Goal: Contribute content: Contribute content

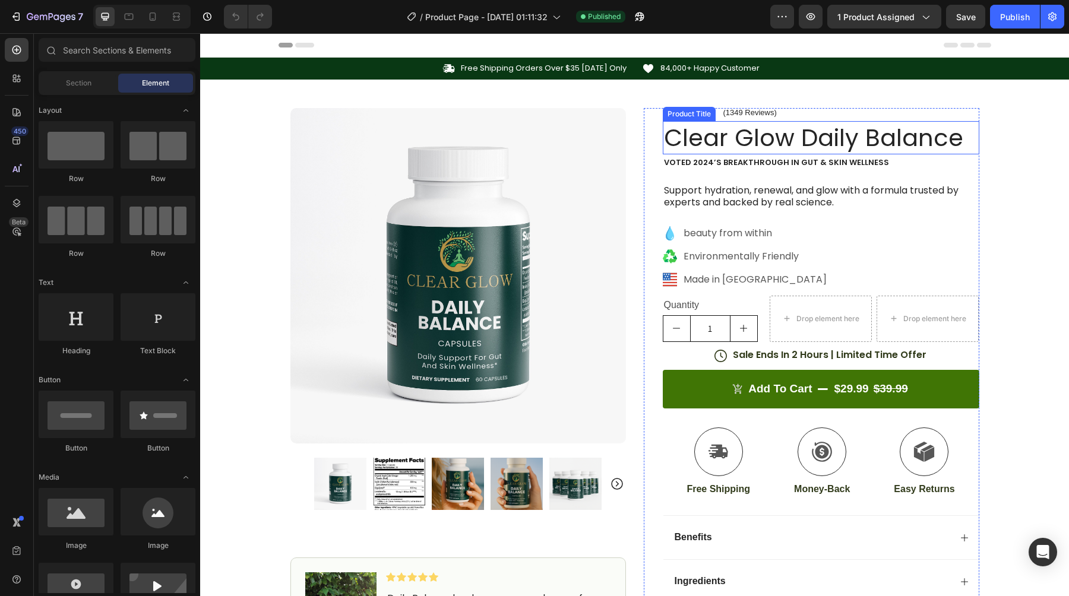
click at [756, 151] on h1 "Clear Glow Daily Balance" at bounding box center [821, 137] width 316 height 33
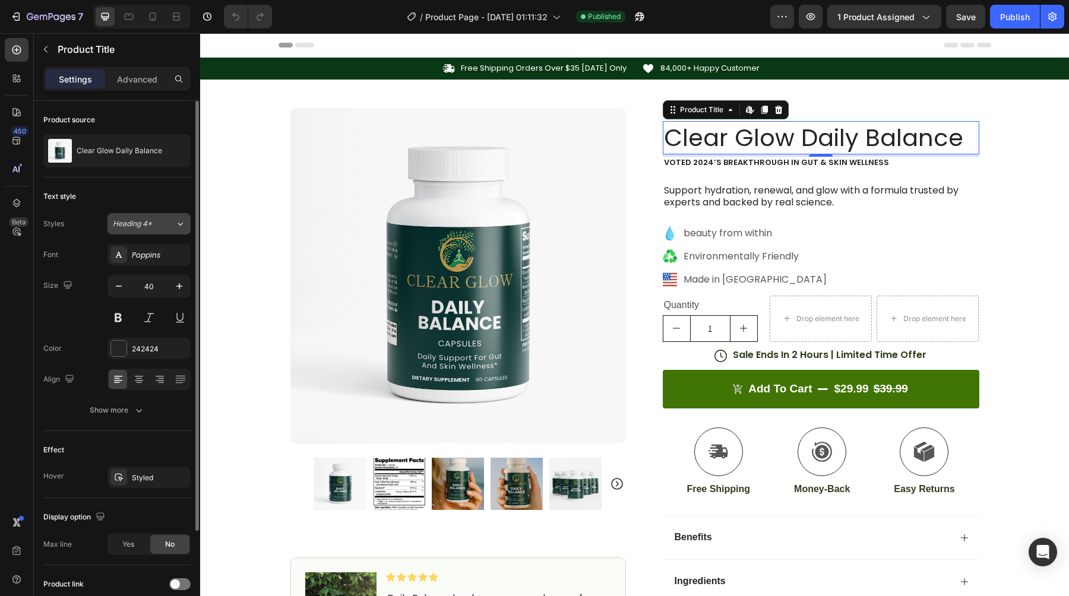
click at [132, 221] on span "Heading 4*" at bounding box center [132, 223] width 39 height 11
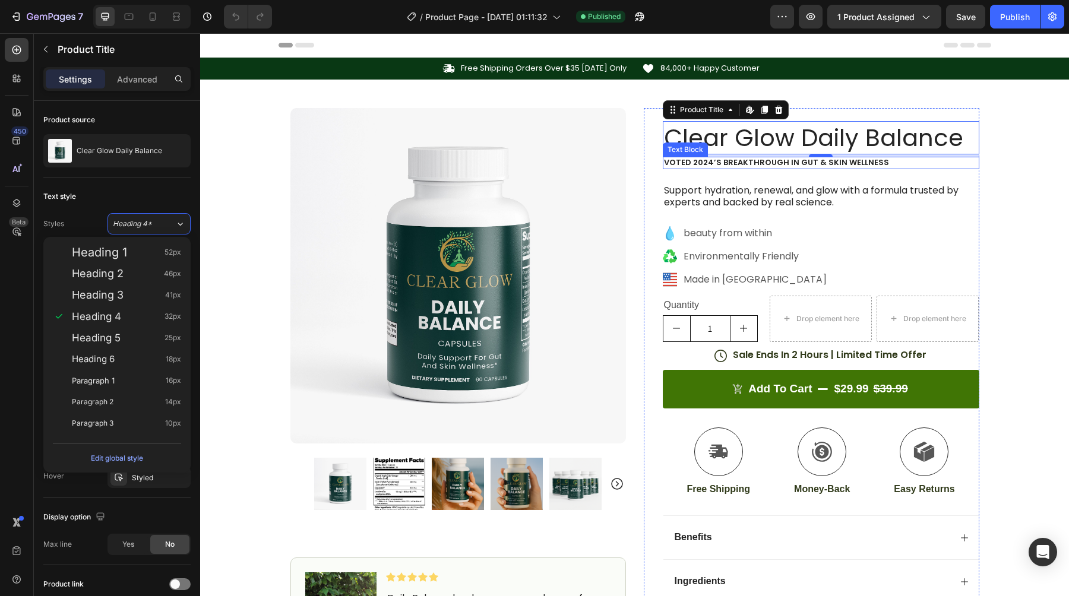
click at [851, 162] on p "Voted 2024’s Breakthrough in Gut & Skin Wellness" at bounding box center [821, 163] width 314 height 10
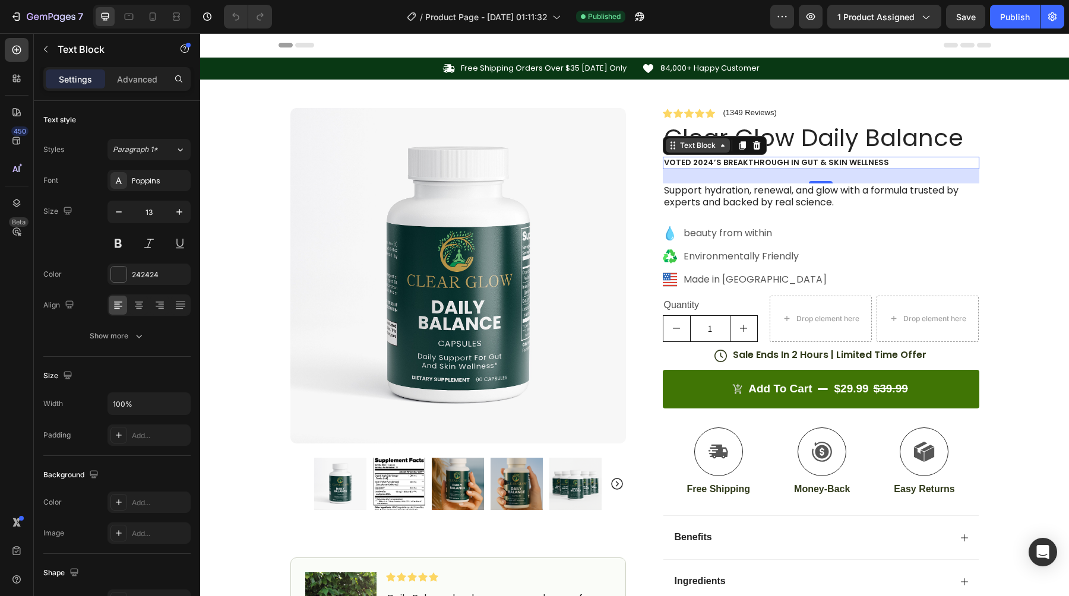
click at [675, 148] on icon at bounding box center [672, 145] width 9 height 9
click at [900, 175] on div "24" at bounding box center [821, 176] width 316 height 14
click at [904, 164] on p "Voted 2024’s Breakthrough in Gut & Skin Wellness" at bounding box center [821, 163] width 314 height 10
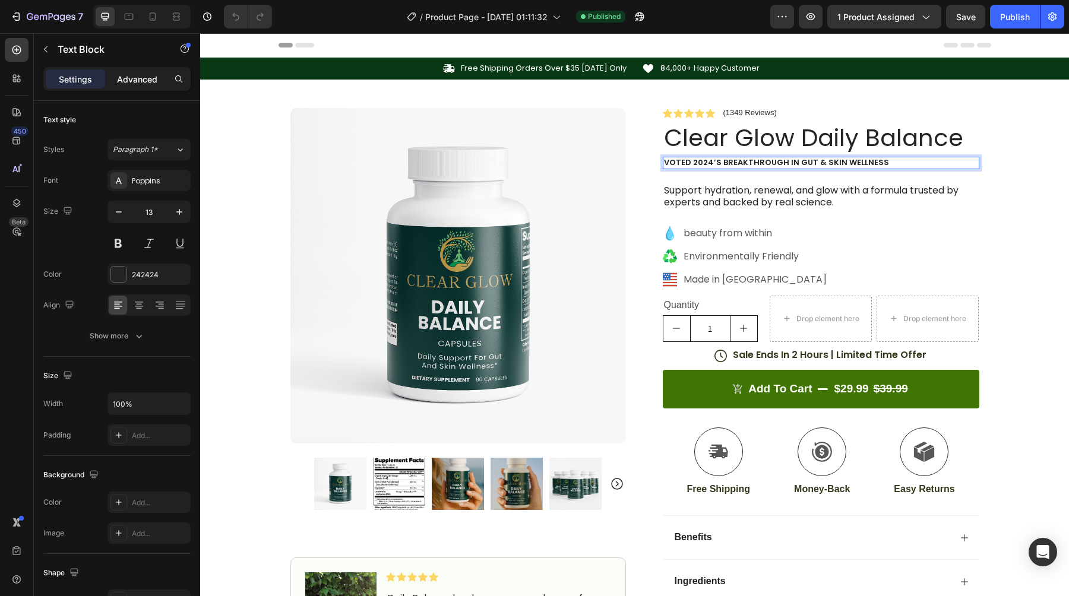
click at [137, 84] on p "Advanced" at bounding box center [137, 79] width 40 height 12
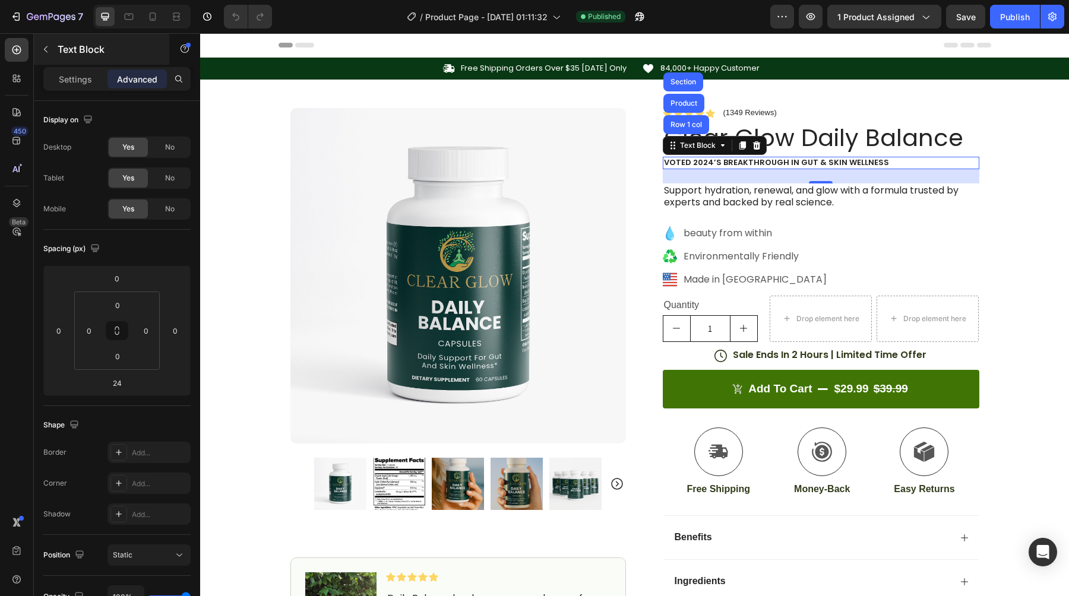
click at [67, 80] on p "Settings" at bounding box center [75, 79] width 33 height 12
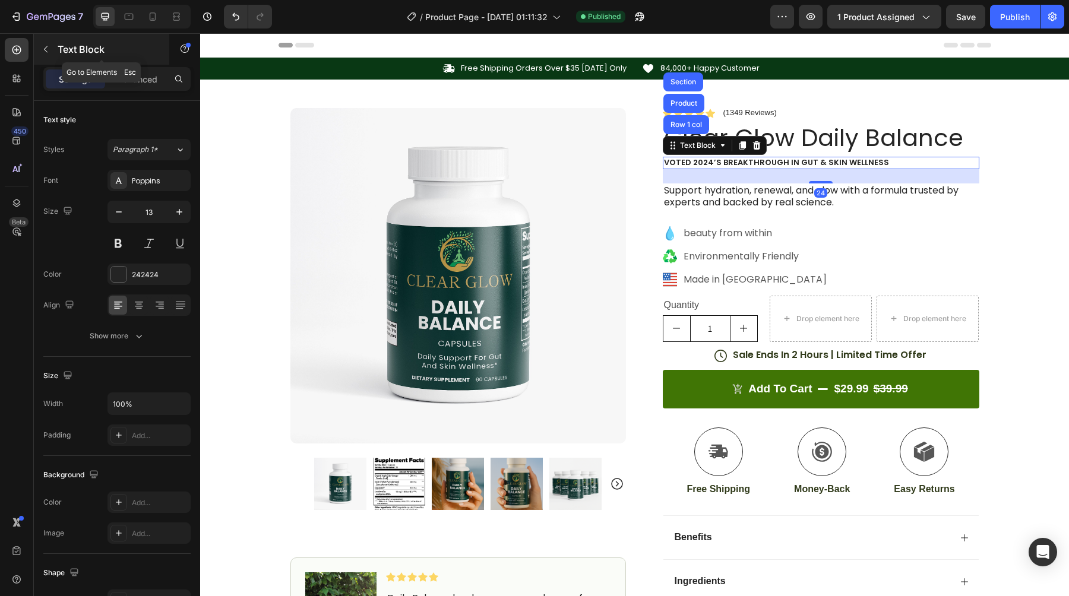
click at [45, 45] on icon "button" at bounding box center [45, 49] width 9 height 9
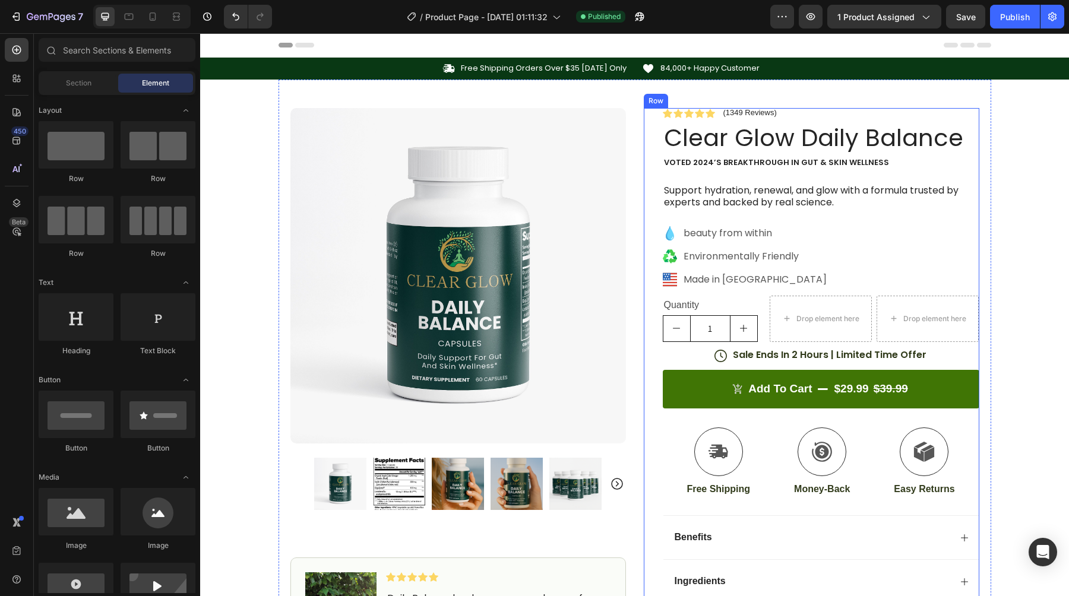
click at [657, 118] on div "Icon Icon Icon Icon Icon Icon List (1349 Reviews) Text Block Row Clear Glow Dai…" at bounding box center [811, 387] width 335 height 559
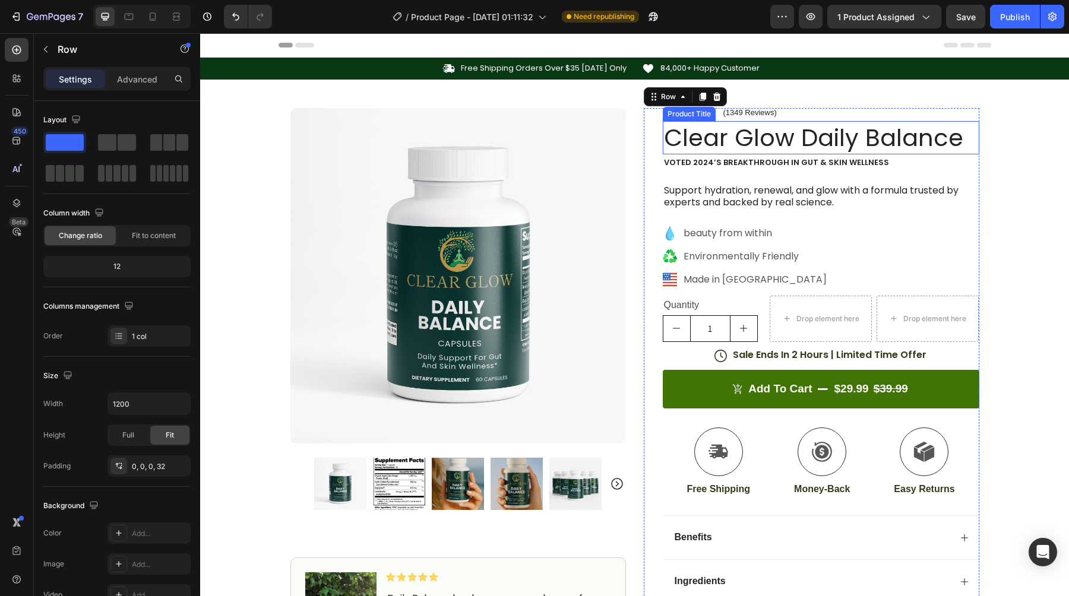
click at [718, 137] on h1 "Clear Glow Daily Balance" at bounding box center [821, 137] width 316 height 33
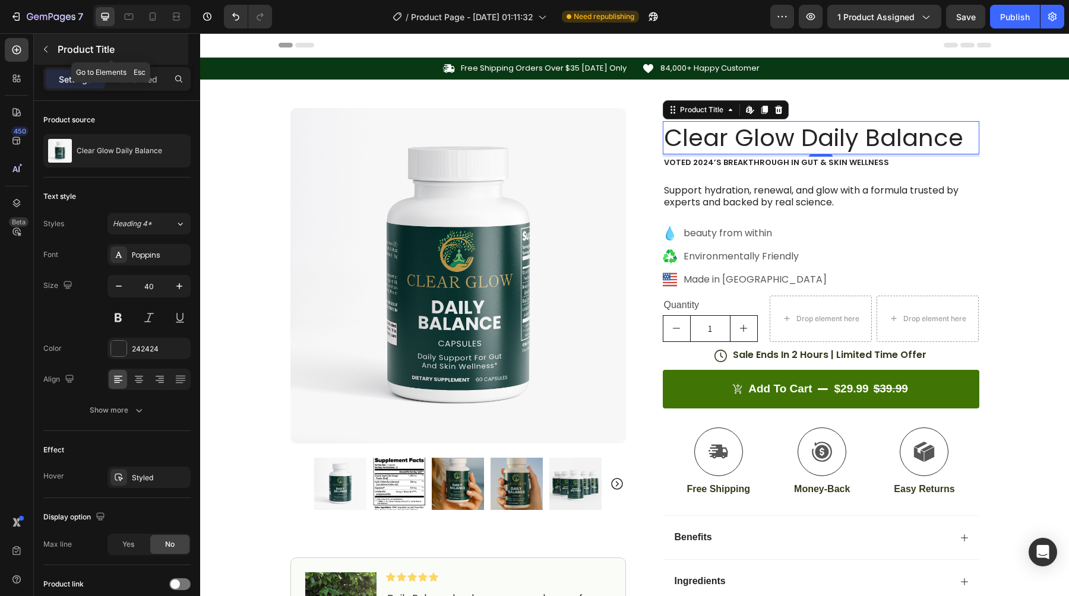
click at [52, 49] on button "button" at bounding box center [45, 49] width 19 height 19
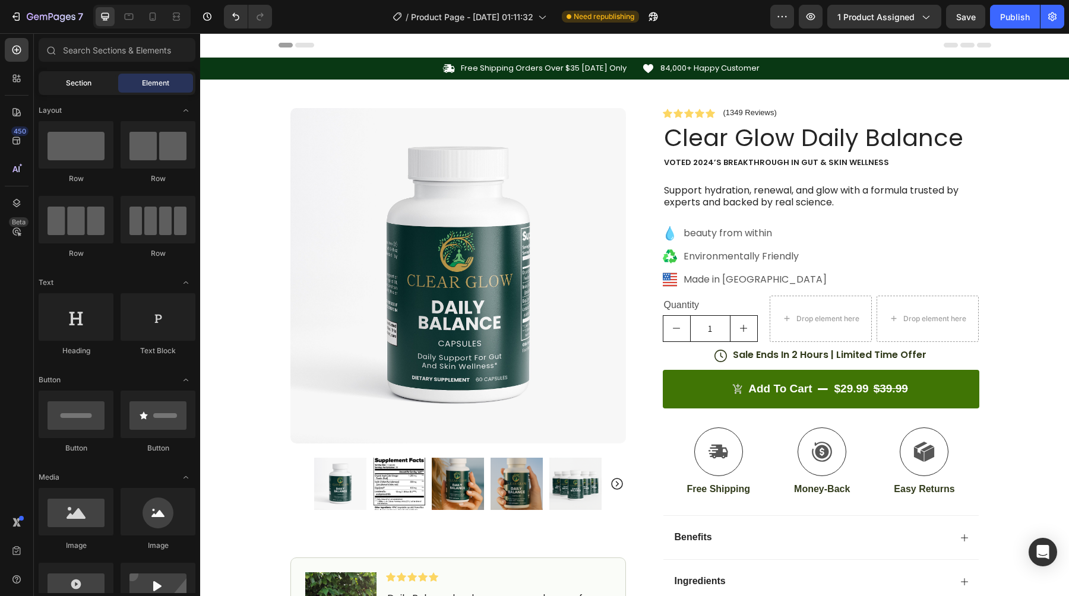
click at [83, 78] on span "Section" at bounding box center [79, 83] width 26 height 11
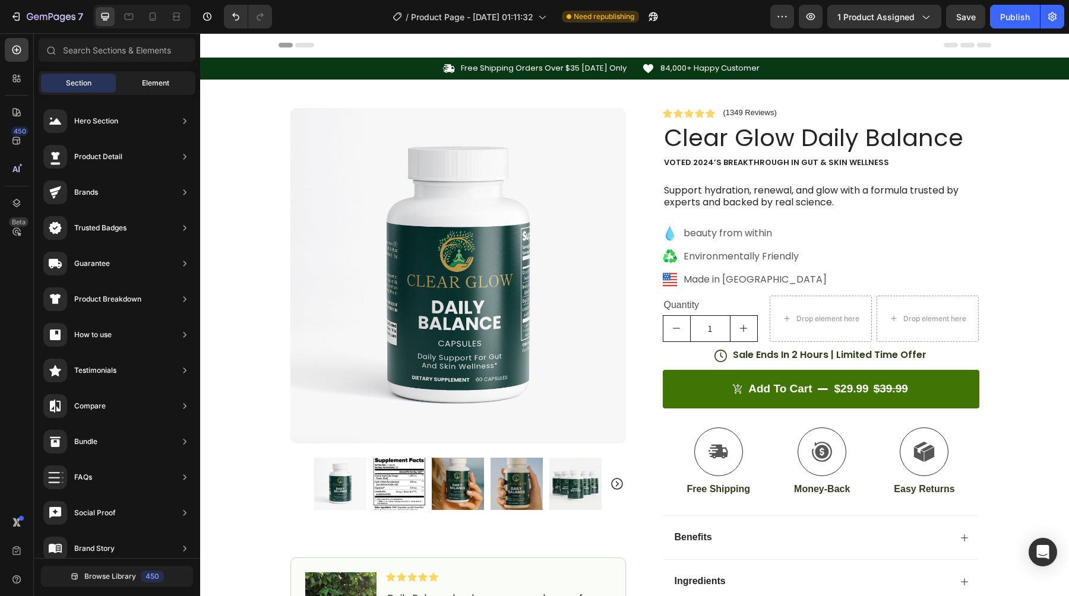
click at [142, 88] on span "Element" at bounding box center [155, 83] width 27 height 11
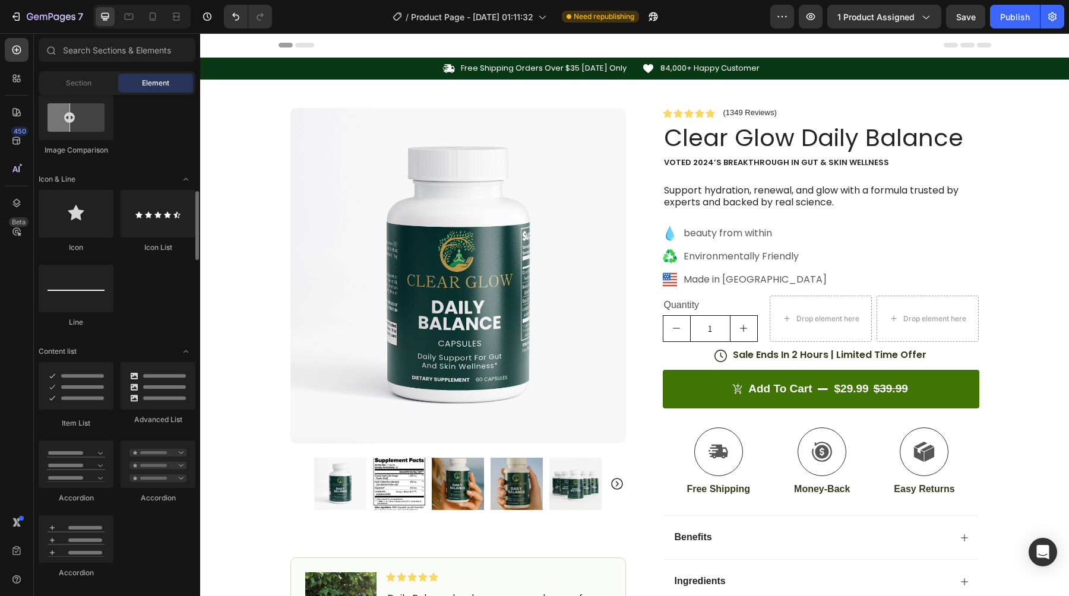
scroll to position [695, 0]
click at [107, 52] on input "text" at bounding box center [117, 50] width 157 height 24
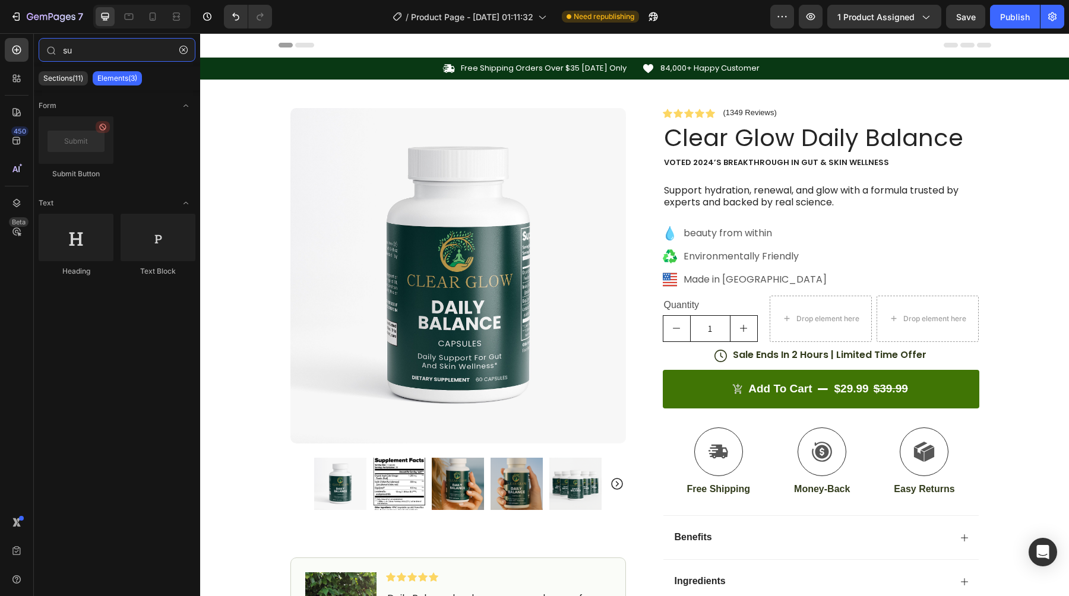
type input "s"
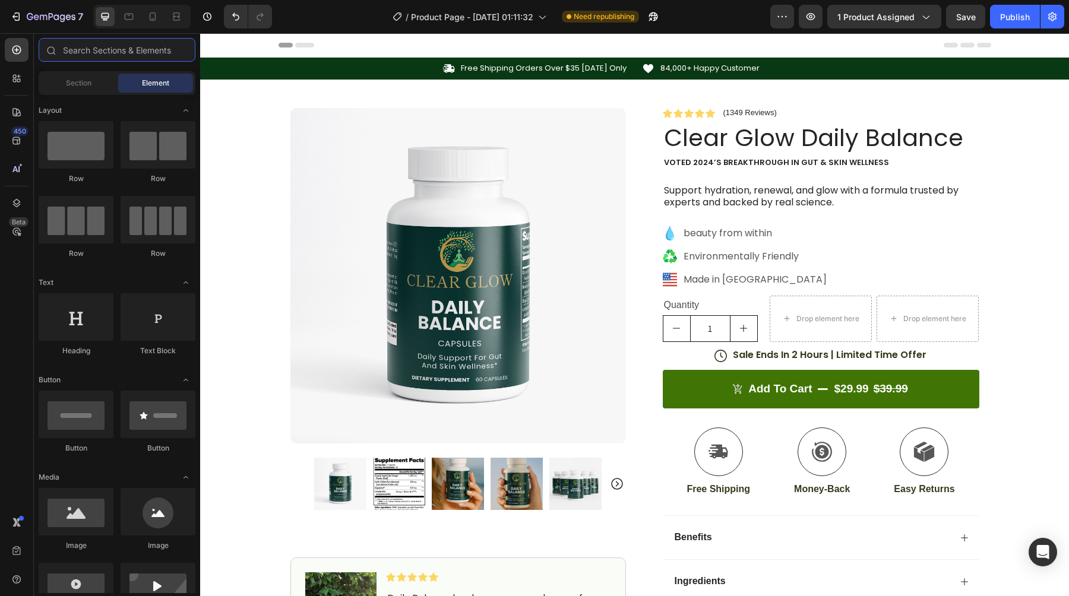
paste input "sub-headline"
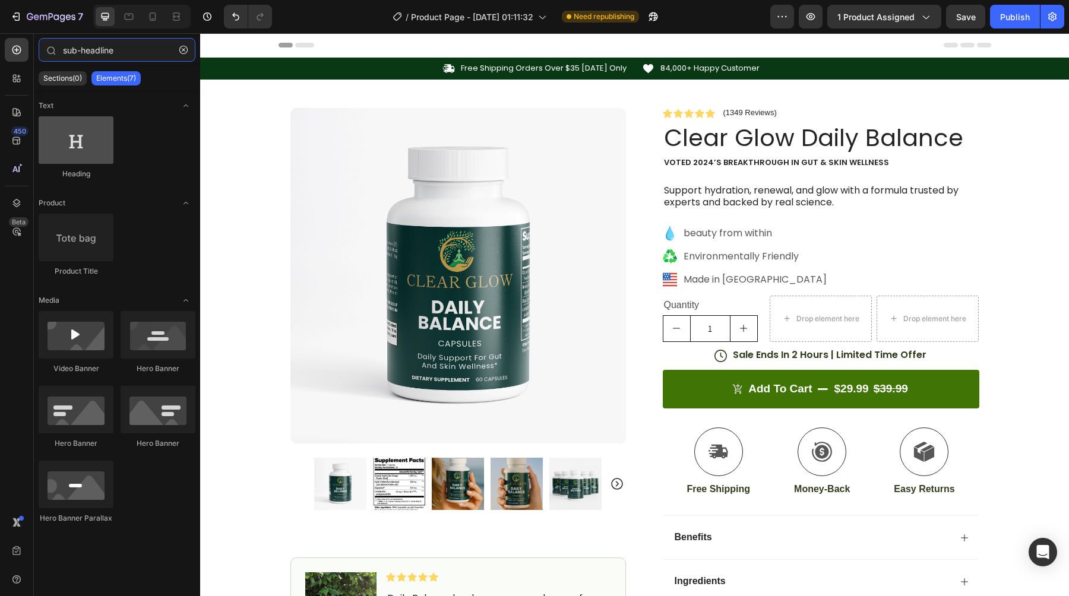
type input "sub-headline"
click at [80, 145] on div at bounding box center [76, 139] width 75 height 47
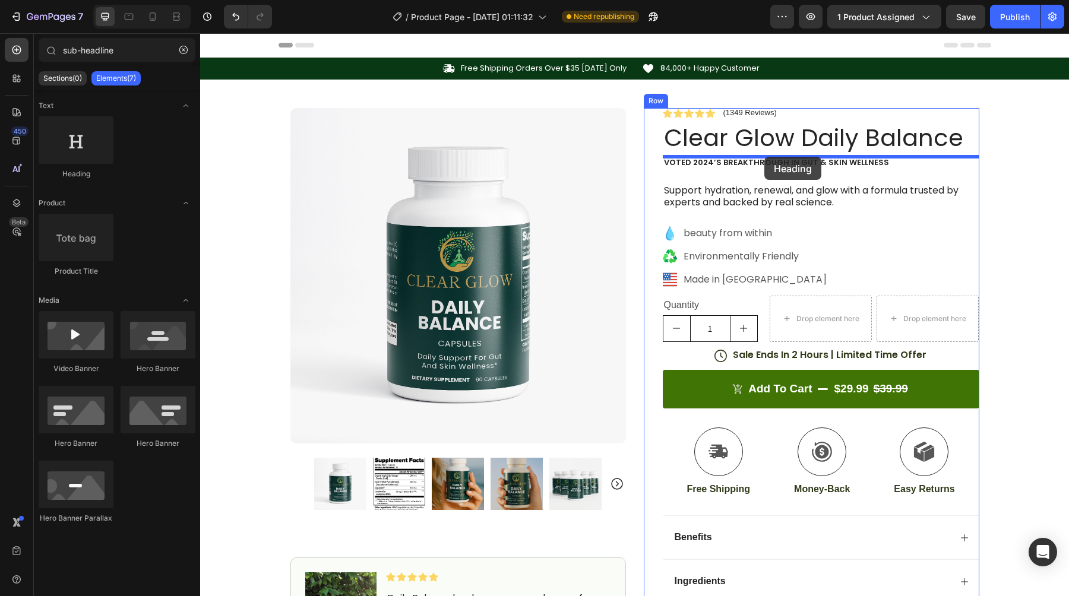
drag, startPoint x: 280, startPoint y: 179, endPoint x: 764, endPoint y: 157, distance: 484.3
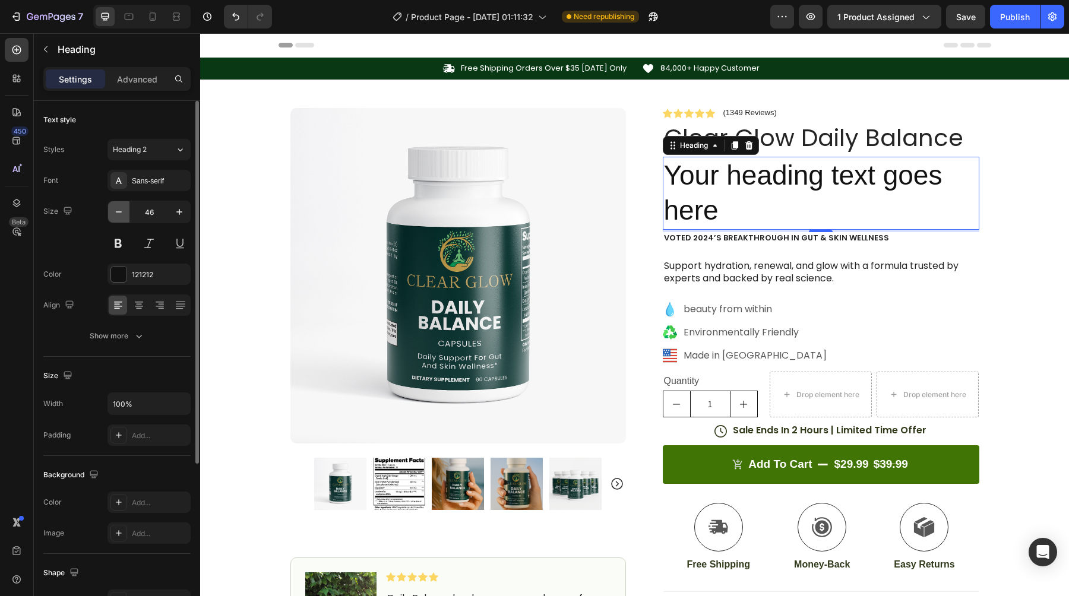
click at [118, 214] on icon "button" at bounding box center [119, 212] width 12 height 12
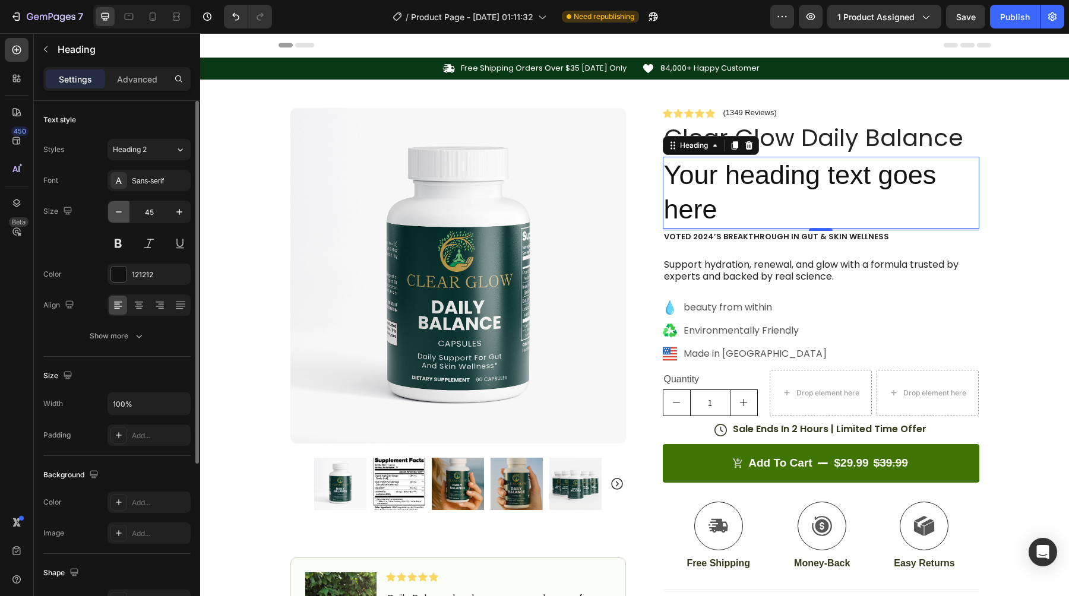
click at [118, 214] on icon "button" at bounding box center [119, 212] width 12 height 12
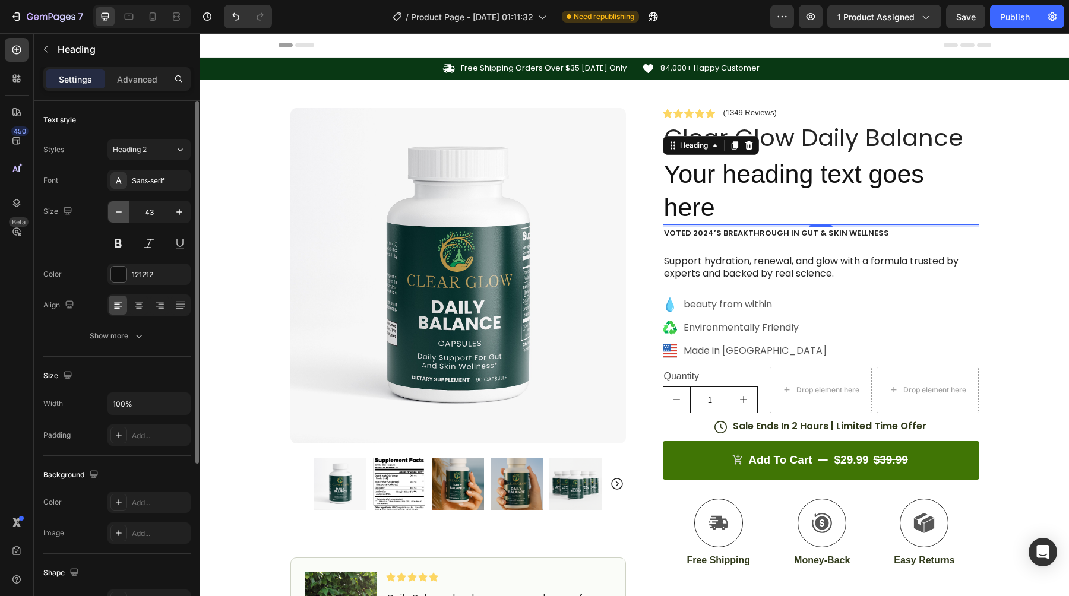
click at [118, 214] on icon "button" at bounding box center [119, 212] width 12 height 12
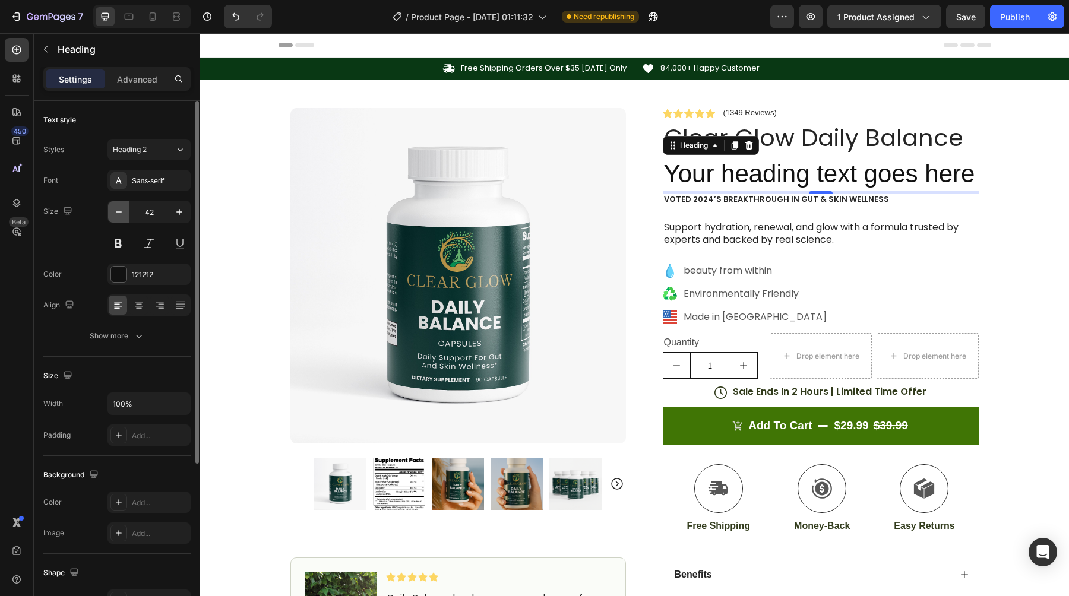
click at [118, 214] on icon "button" at bounding box center [119, 212] width 12 height 12
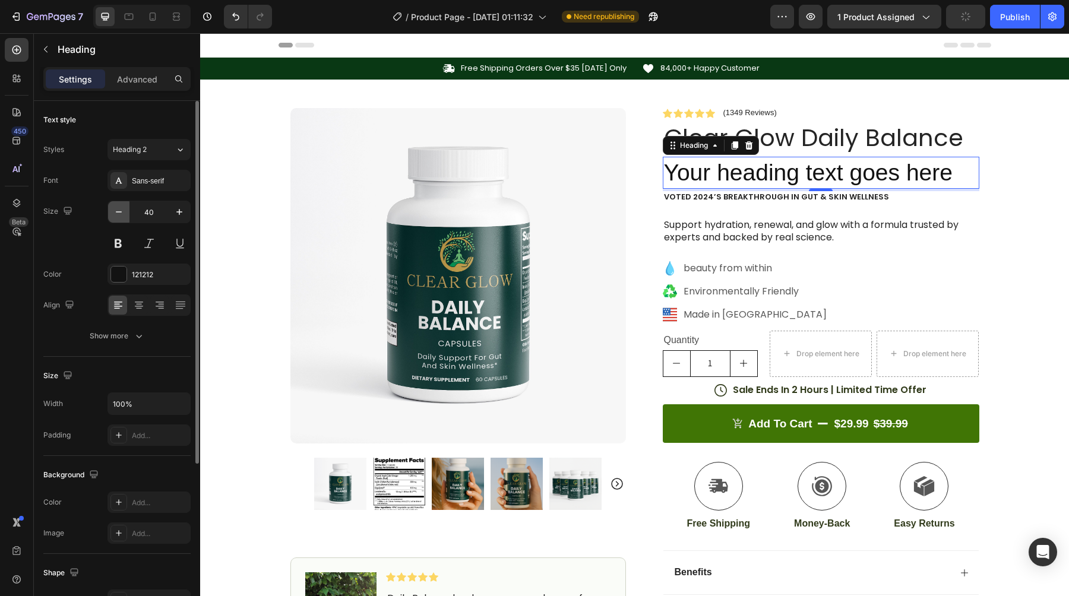
click at [118, 214] on icon "button" at bounding box center [119, 212] width 12 height 12
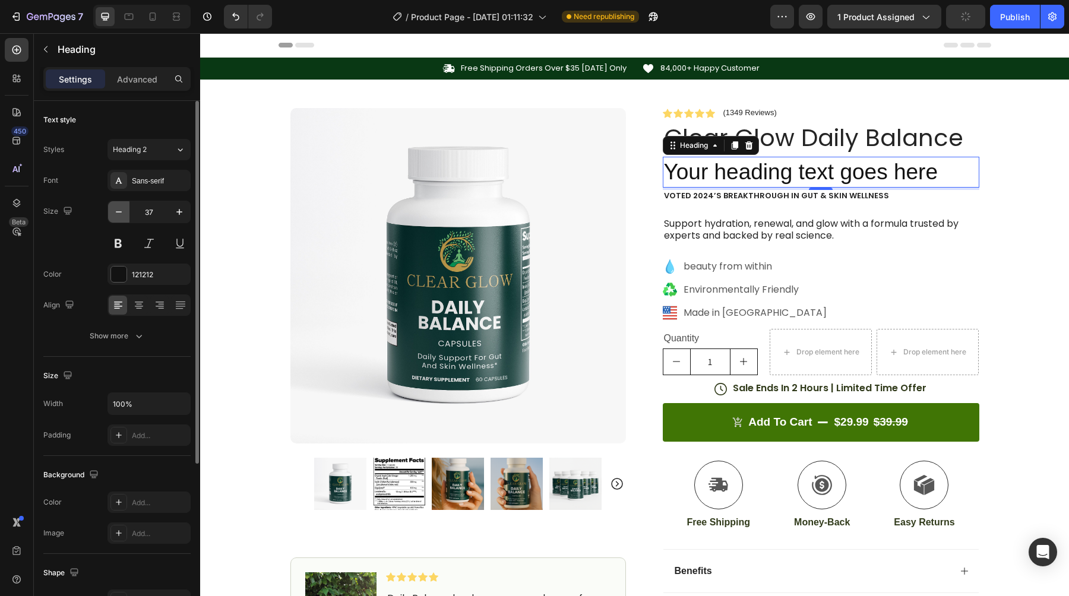
click at [118, 214] on icon "button" at bounding box center [119, 212] width 12 height 12
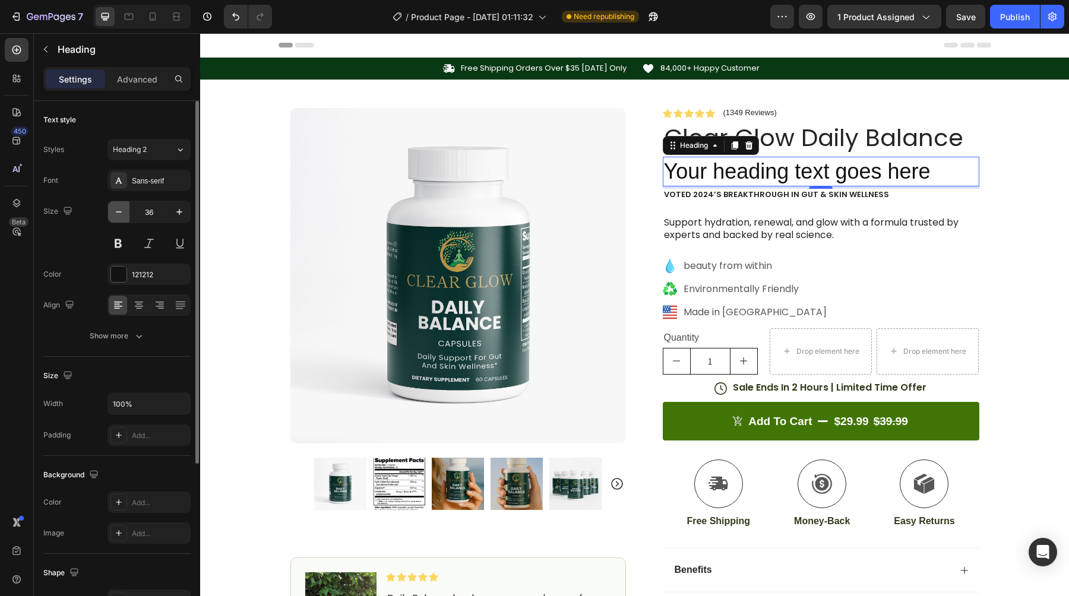
click at [118, 214] on icon "button" at bounding box center [119, 212] width 12 height 12
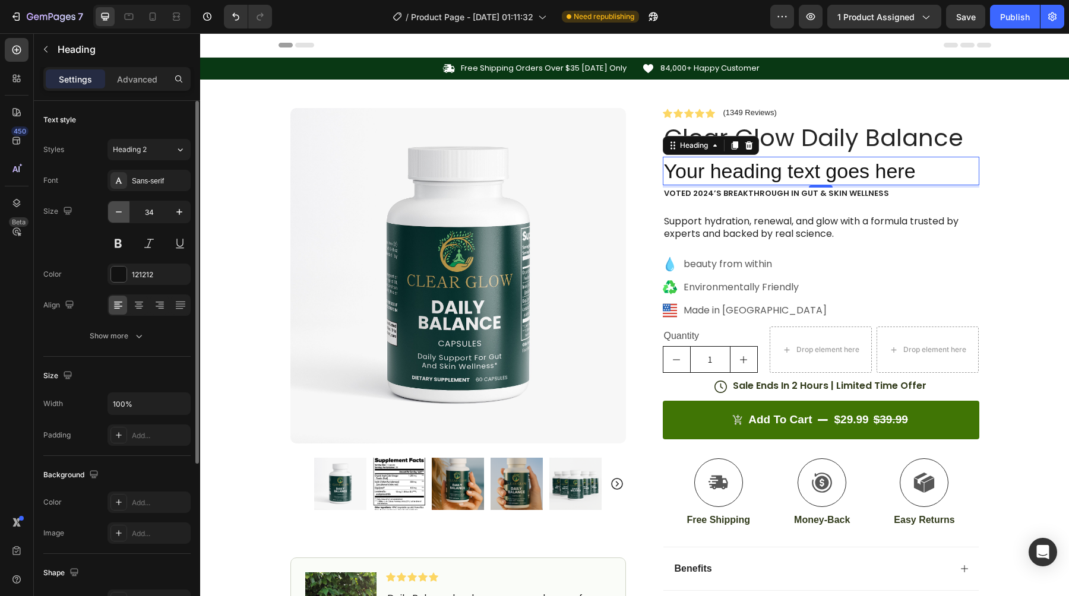
click at [118, 214] on icon "button" at bounding box center [119, 212] width 12 height 12
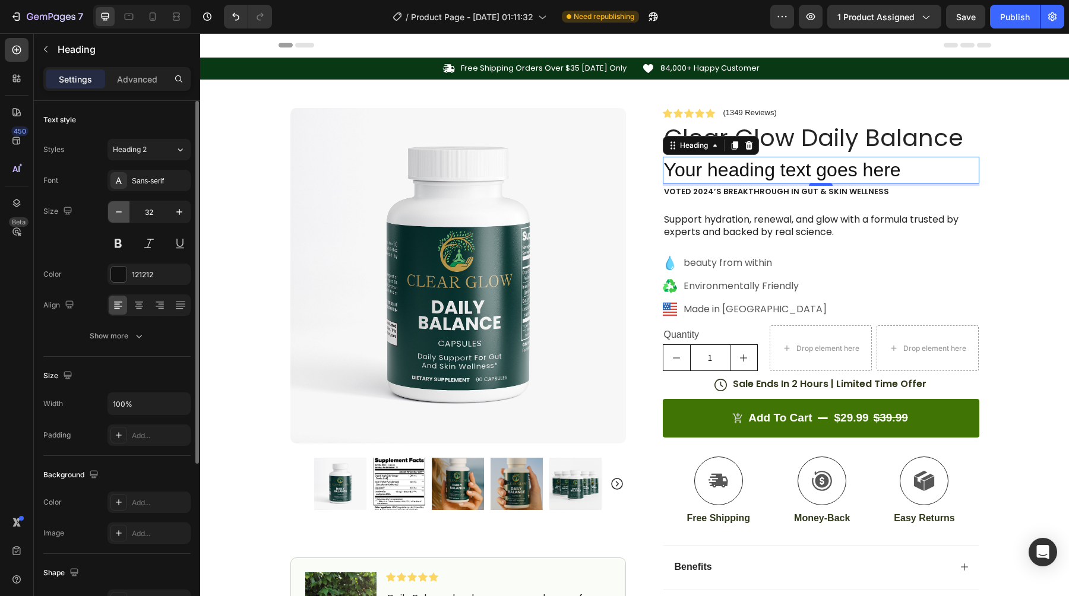
type input "31"
click at [902, 169] on h2 "Your heading text goes here" at bounding box center [821, 170] width 316 height 26
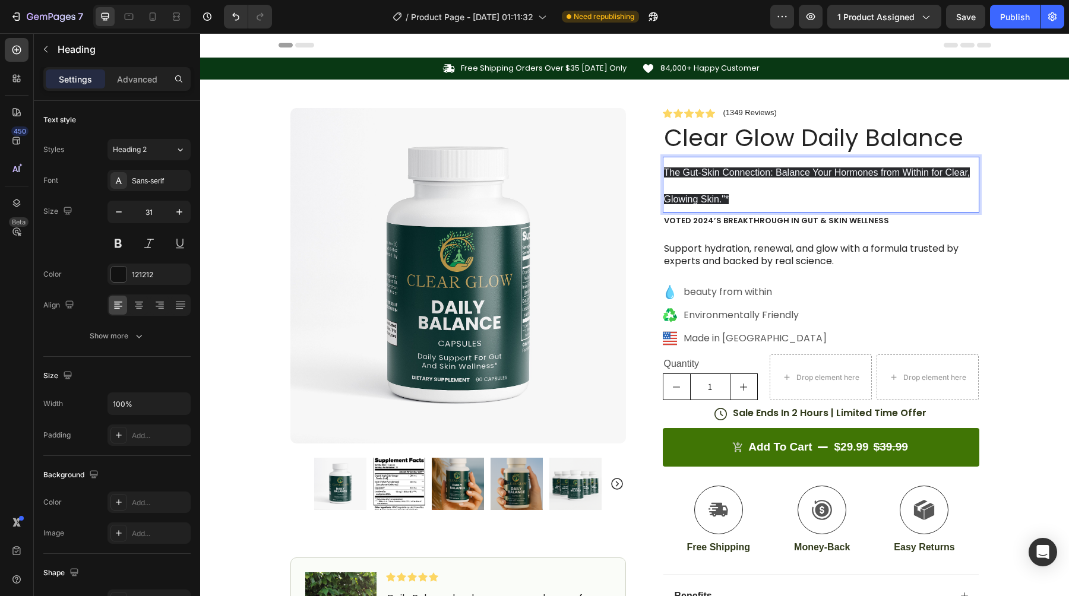
click at [782, 201] on p "The Gut-Skin Connection: Balance Your Hormones from Within for Clear, Glowing S…" at bounding box center [821, 185] width 314 height 54
click at [778, 200] on p "The Gut-Skin Connection: Balance Your Hormones from Within for Clear, Glowing S…" at bounding box center [821, 185] width 314 height 54
click at [813, 206] on p "The Gut-Skin Connection: Balance Your Hormones from Within for Clear, Glowing S…" at bounding box center [821, 185] width 314 height 54
click at [838, 192] on p "The Gut-Skin Connection: Balance Your Hormones from Within for Clear, Glowing S…" at bounding box center [821, 185] width 314 height 54
click at [997, 156] on div "Icon Free Shipping Orders Over $35 [DATE] Only Text Block Row Icon 84,000+ Happ…" at bounding box center [634, 419] width 869 height 722
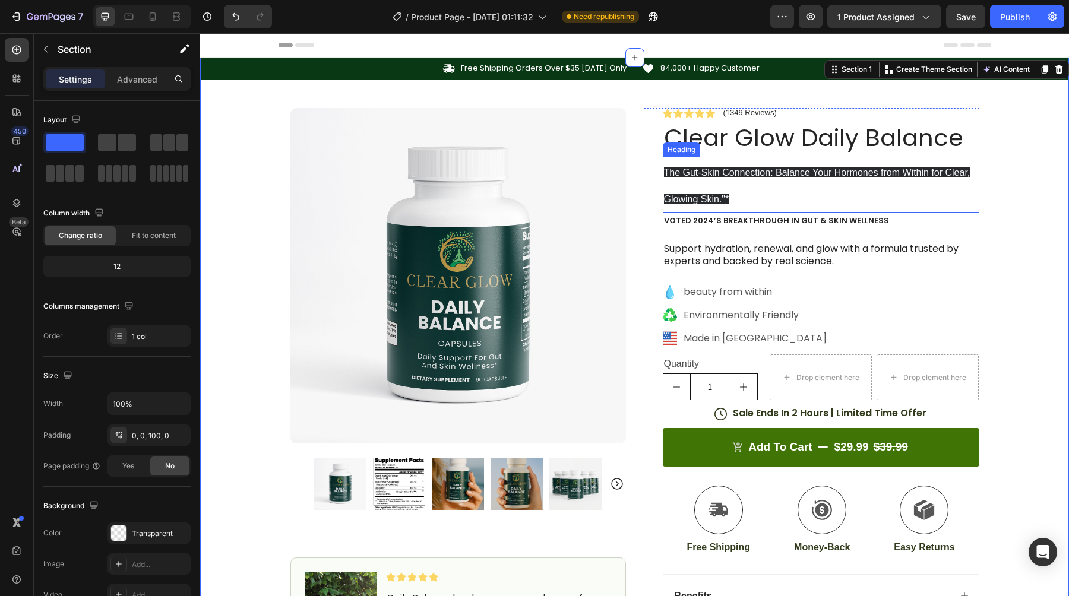
click at [771, 189] on h2 "The Gut-Skin Connection: Balance Your Hormones from Within for Clear, Glowing S…" at bounding box center [821, 185] width 316 height 56
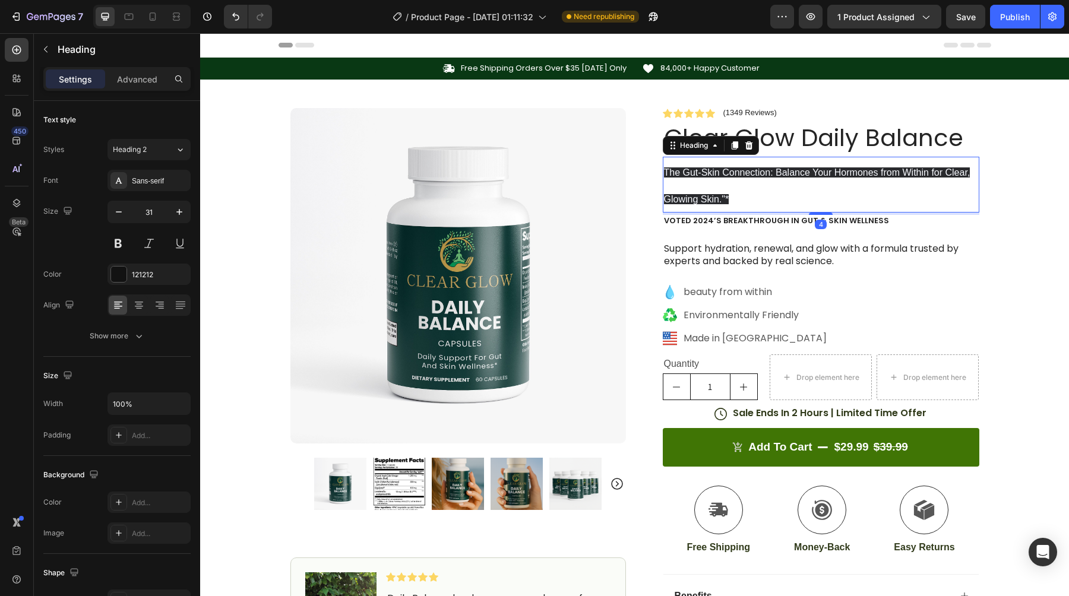
click at [750, 196] on h2 "The Gut-Skin Connection: Balance Your Hormones from Within for Clear, Glowing S…" at bounding box center [821, 185] width 316 height 56
click at [750, 196] on p "The Gut-Skin Connection: Balance Your Hormones from Within for Clear, Glowing S…" at bounding box center [821, 185] width 314 height 54
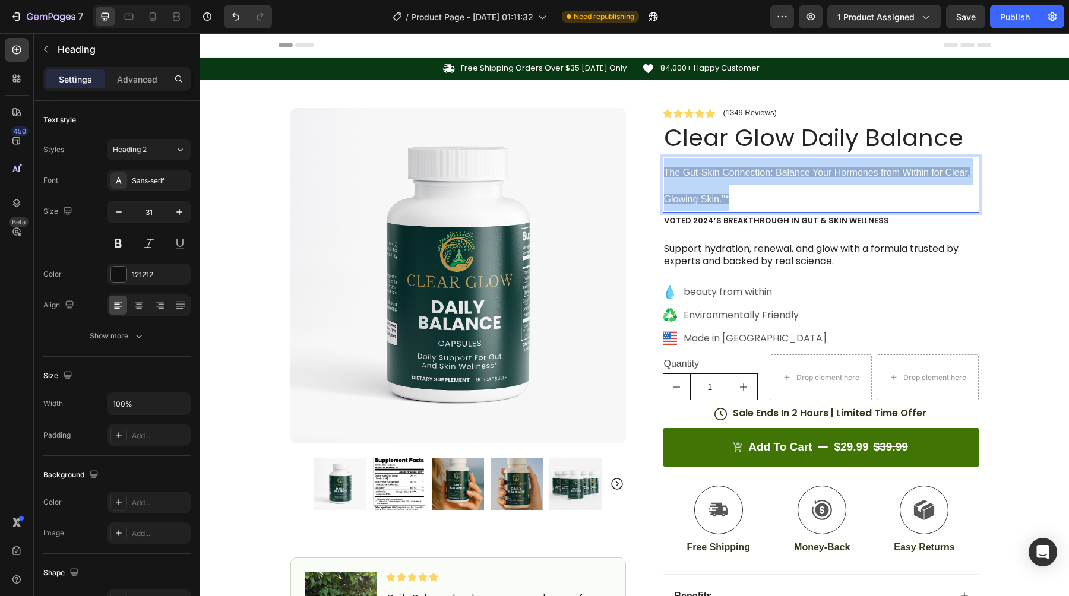
click at [750, 196] on p "The Gut-Skin Connection: Balance Your Hormones from Within for Clear, Glowing S…" at bounding box center [821, 185] width 314 height 54
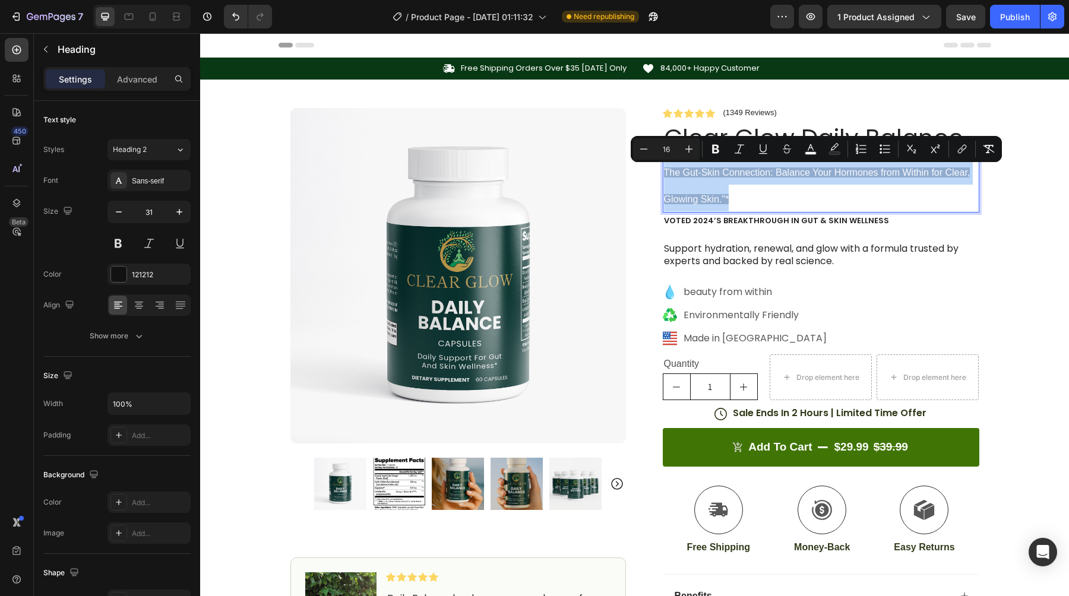
click at [756, 200] on p "The Gut-Skin Connection: Balance Your Hormones from Within for Clear, Glowing S…" at bounding box center [821, 185] width 314 height 54
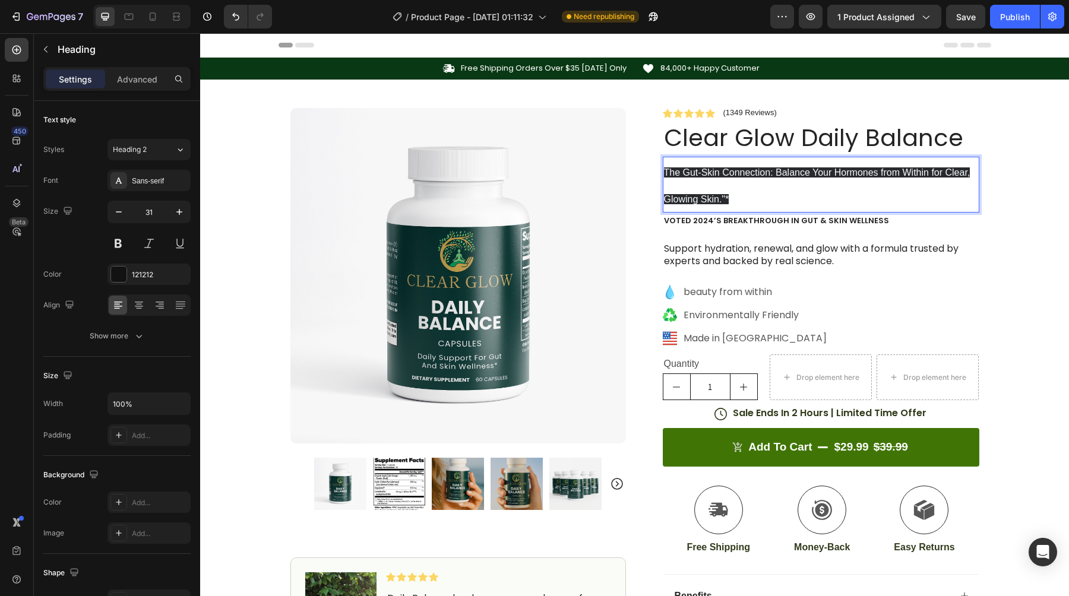
click at [755, 199] on p "The Gut-Skin Connection: Balance Your Hormones from Within for Clear, Glowing S…" at bounding box center [821, 185] width 314 height 54
click at [748, 196] on p "The Gut-Skin Connection: Balance Your Hormones from Within for Clear, Glowing S…" at bounding box center [821, 185] width 314 height 54
click at [718, 173] on span "The Gut-Skin Connection: Balance Your Hormones from Within for Clear, Glowing S…" at bounding box center [817, 185] width 306 height 37
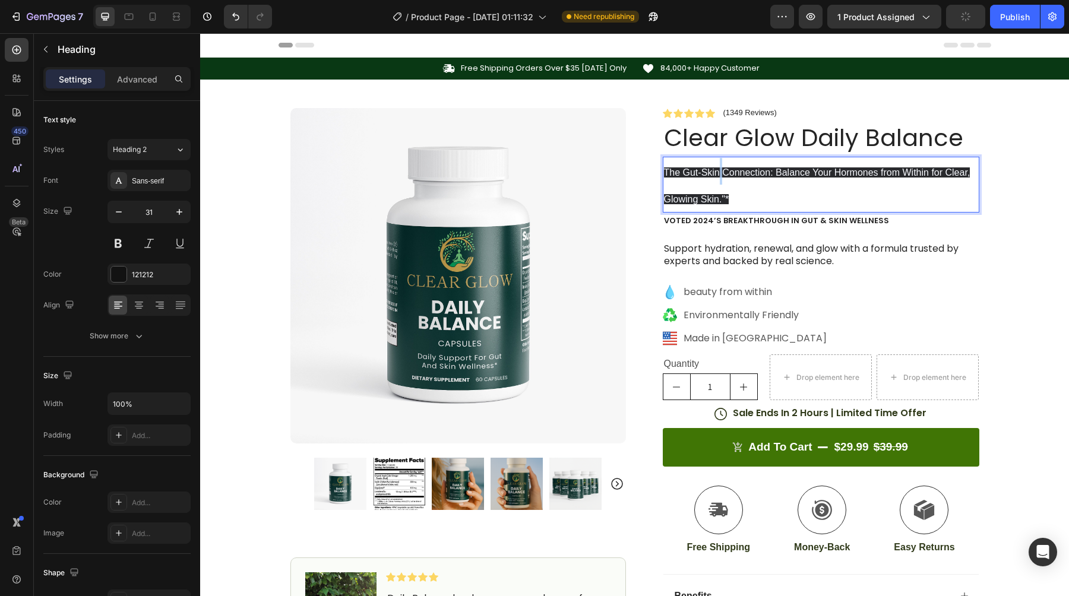
click at [718, 173] on span "The Gut-Skin Connection: Balance Your Hormones from Within for Clear, Glowing S…" at bounding box center [817, 185] width 306 height 37
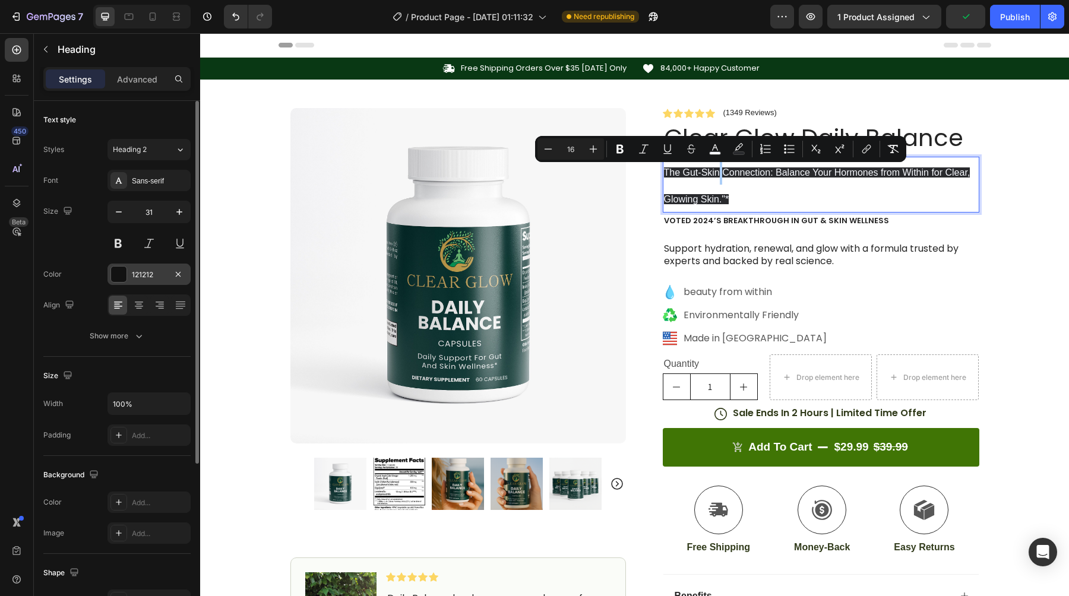
click at [116, 274] on div at bounding box center [118, 274] width 15 height 15
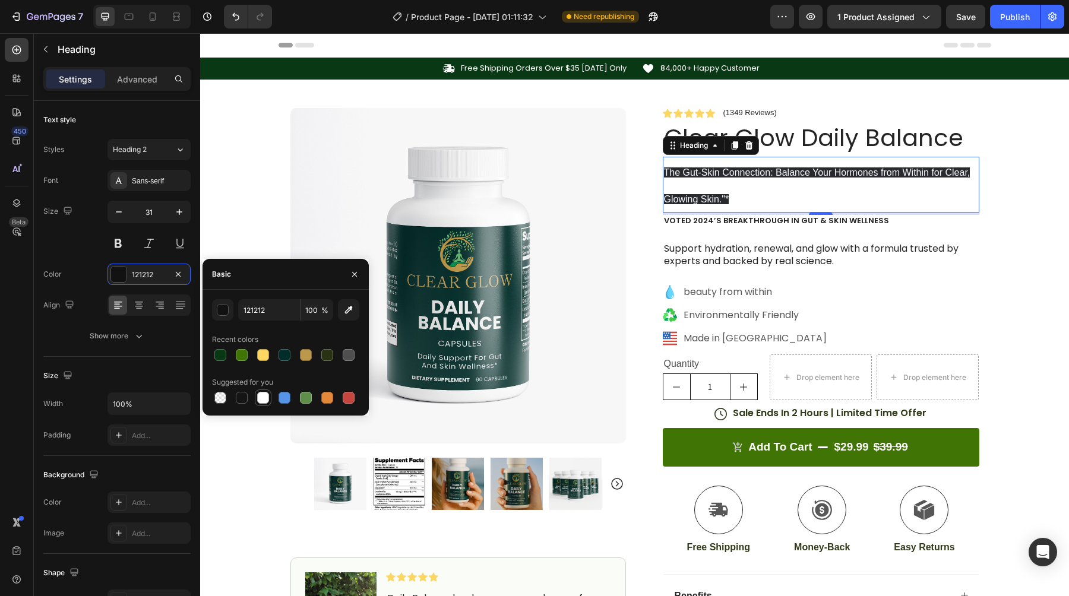
click at [264, 399] on div at bounding box center [263, 398] width 12 height 12
click at [217, 398] on div at bounding box center [220, 398] width 12 height 12
type input "000000"
type input "0"
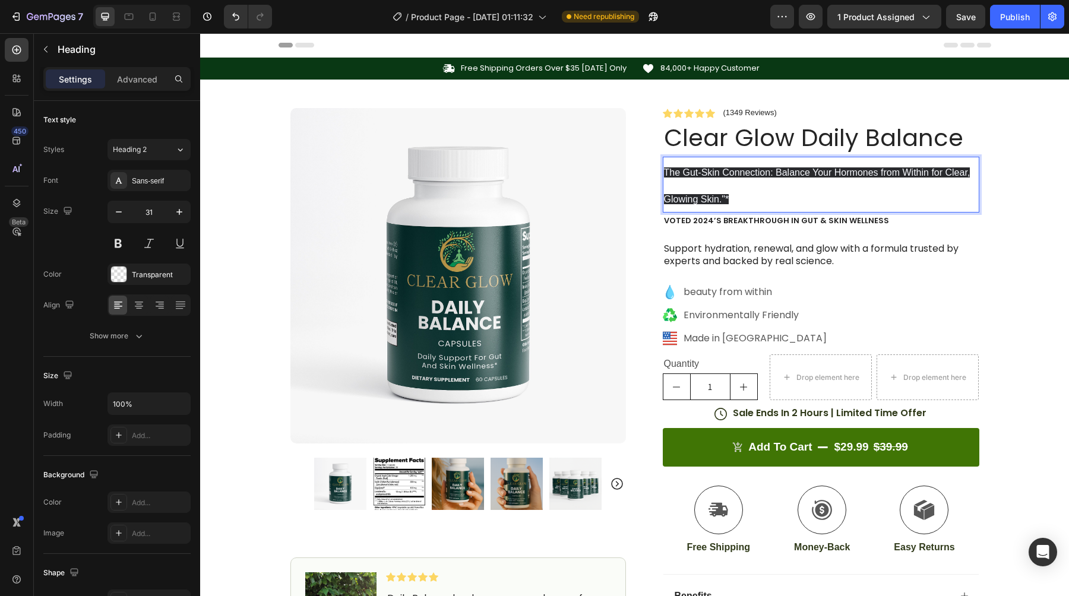
click at [776, 176] on span "The Gut-Skin Connection: Balance Your Hormones from Within for Clear, Glowing S…" at bounding box center [817, 185] width 306 height 37
click at [766, 172] on span "The Gut-Skin Connection: Balance Your Hormones from Within for Clear, Glowing S…" at bounding box center [817, 185] width 306 height 37
drag, startPoint x: 666, startPoint y: 172, endPoint x: 698, endPoint y: 185, distance: 34.3
click at [665, 168] on span "The Gut-Skin Connection: Balance Your Hormones from Within for Clear, Glowing S…" at bounding box center [817, 185] width 306 height 37
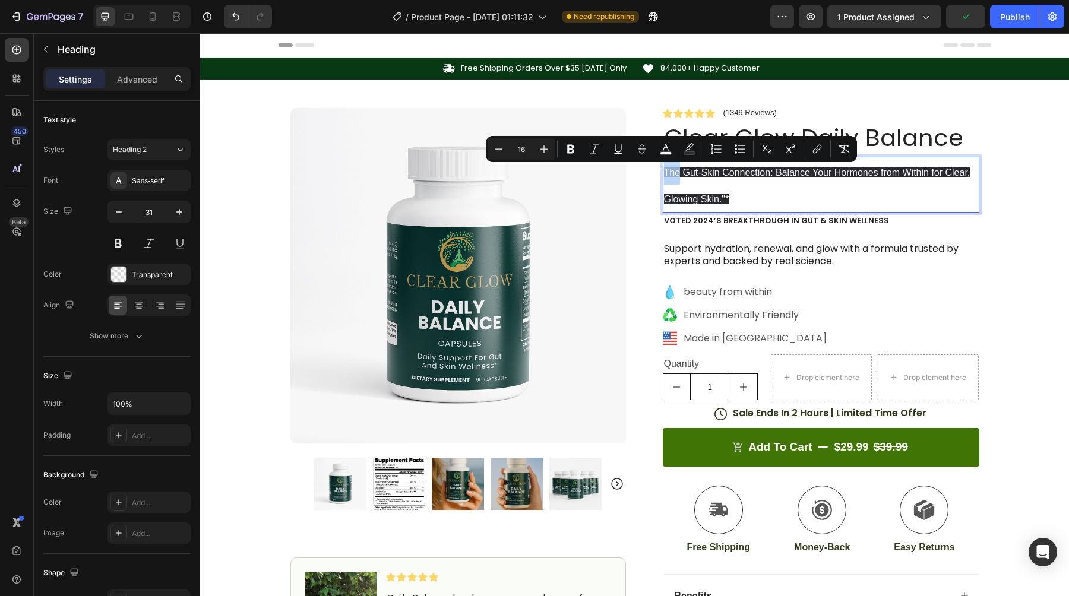
click at [672, 172] on span "The Gut-Skin Connection: Balance Your Hormones from Within for Clear, Glowing S…" at bounding box center [817, 185] width 306 height 37
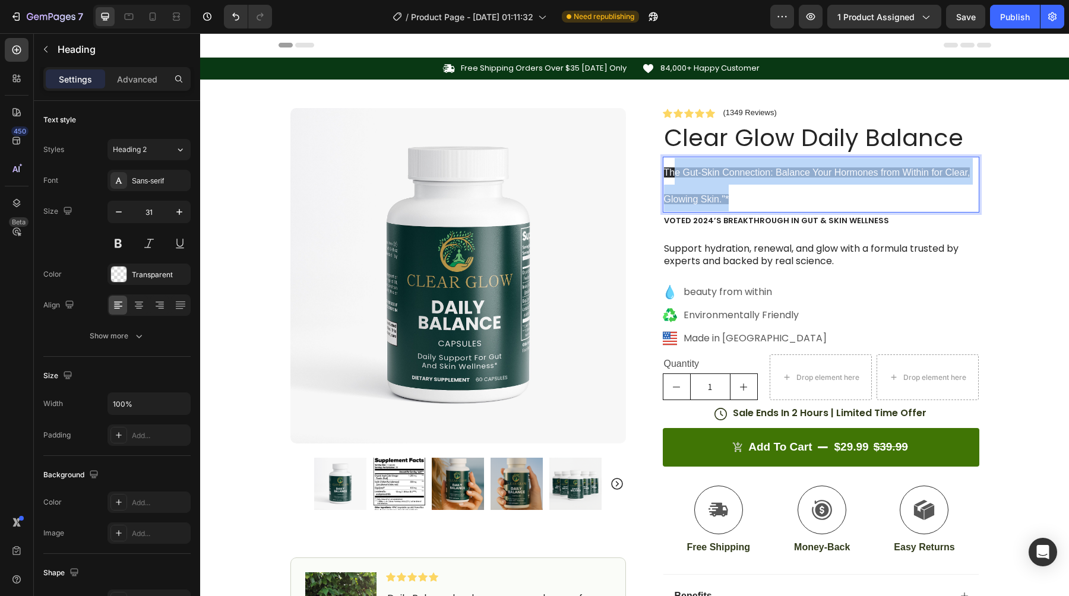
drag, startPoint x: 672, startPoint y: 172, endPoint x: 743, endPoint y: 196, distance: 74.7
click at [744, 197] on p "The Gut-Skin Connection: Balance Your Hormones from Within for Clear, Glowing S…" at bounding box center [821, 185] width 314 height 54
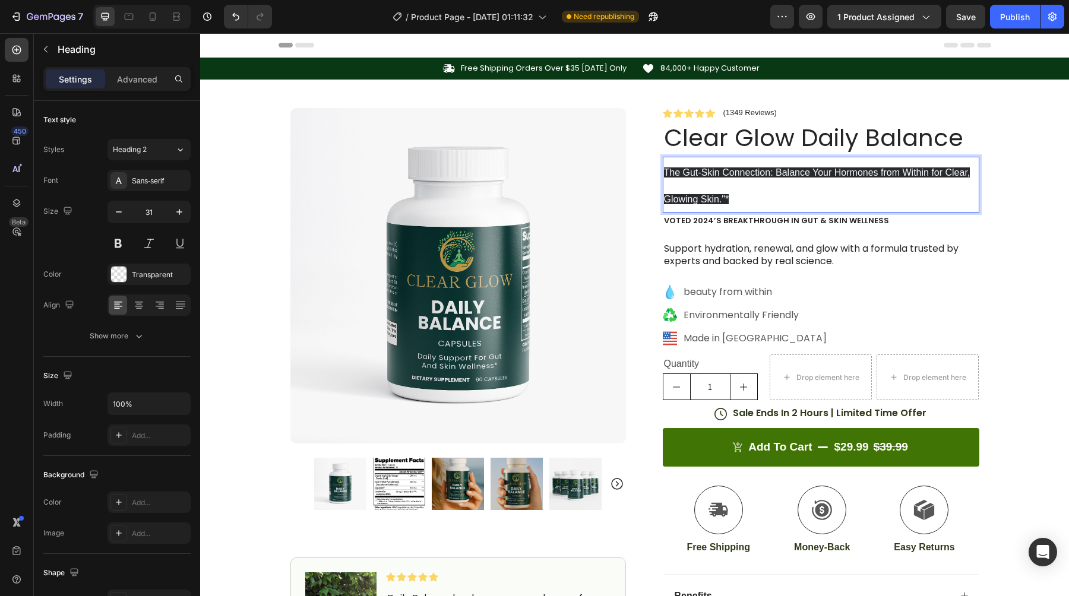
click at [670, 172] on span "The Gut-Skin Connection: Balance Your Hormones from Within for Clear, Glowing S…" at bounding box center [817, 185] width 306 height 37
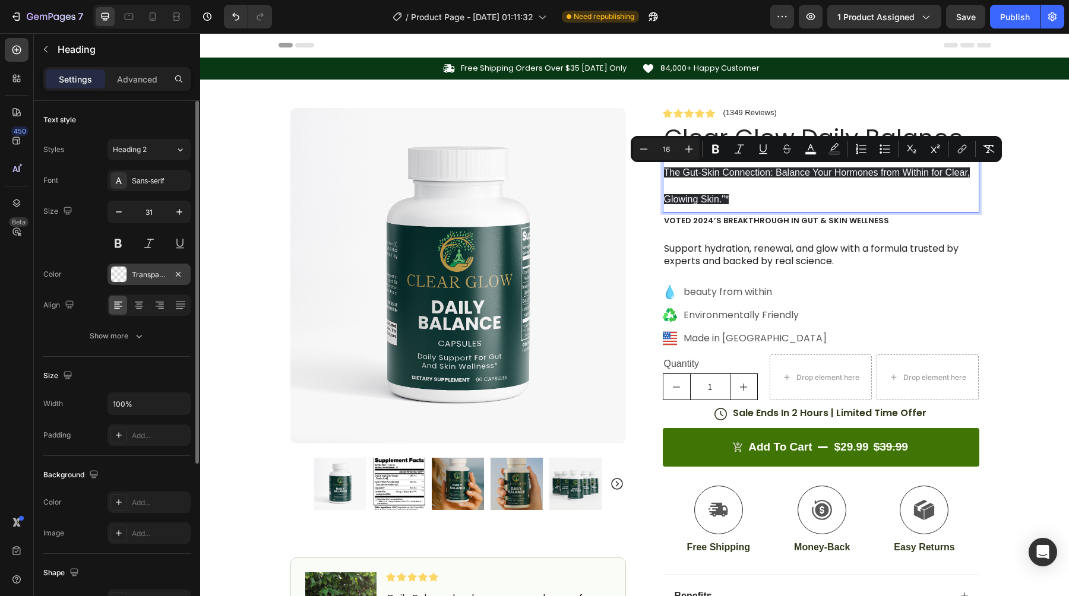
click at [112, 272] on div at bounding box center [118, 274] width 15 height 15
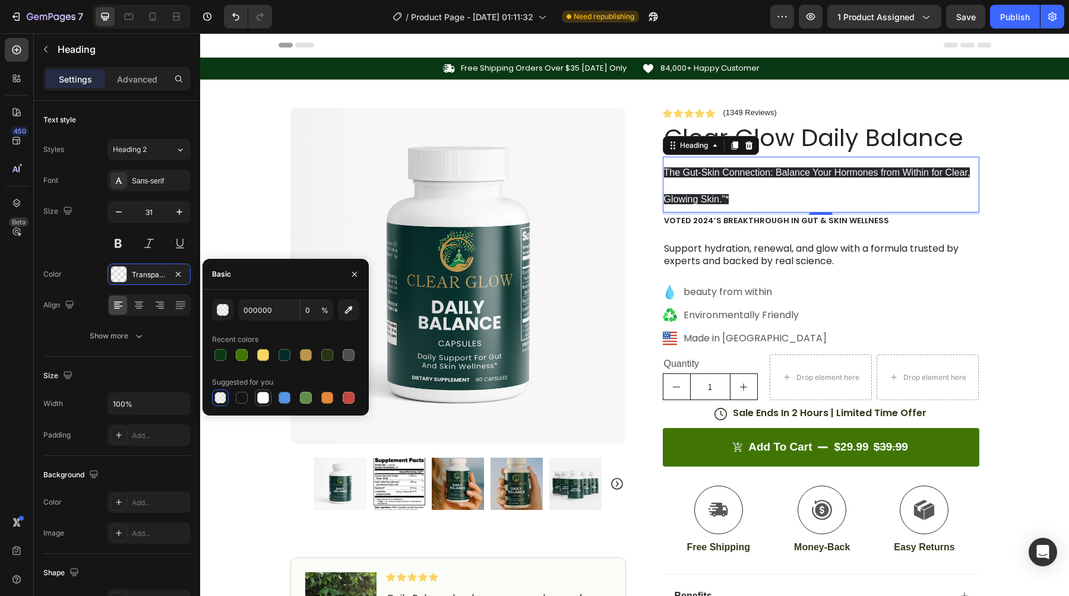
click at [264, 398] on div at bounding box center [263, 398] width 12 height 12
type input "FFFFFF"
type input "100"
click at [223, 356] on div at bounding box center [220, 355] width 12 height 12
type input "093814"
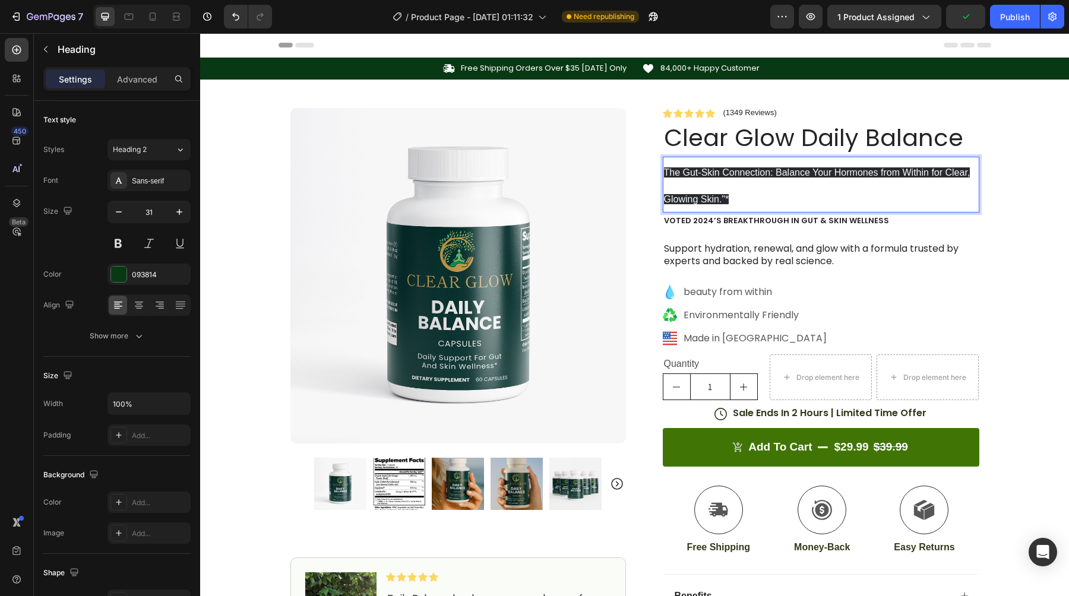
click at [755, 211] on h2 "The Gut-Skin Connection: Balance Your Hormones from Within for Clear, Glowing S…" at bounding box center [821, 185] width 316 height 56
click at [762, 199] on p "The Gut-Skin Connection: Balance Your Hormones from Within for Clear, Glowing S…" at bounding box center [821, 185] width 314 height 54
click at [675, 168] on span "The Gut-Skin Connection: Balance Your Hormones from Within for Clear, Glowing S…" at bounding box center [817, 185] width 306 height 37
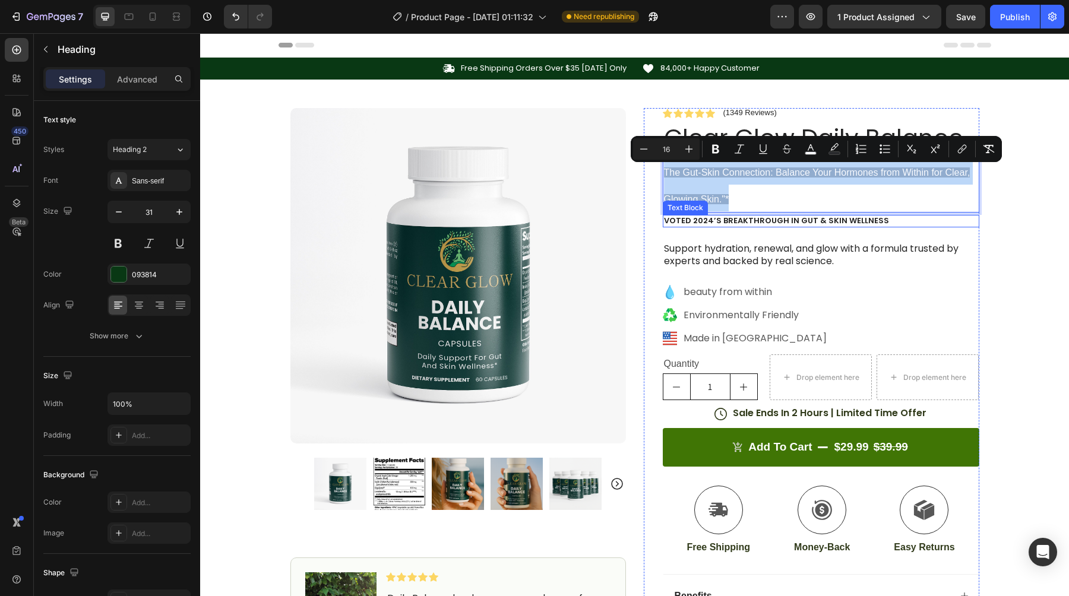
drag, startPoint x: 664, startPoint y: 170, endPoint x: 753, endPoint y: 215, distance: 100.1
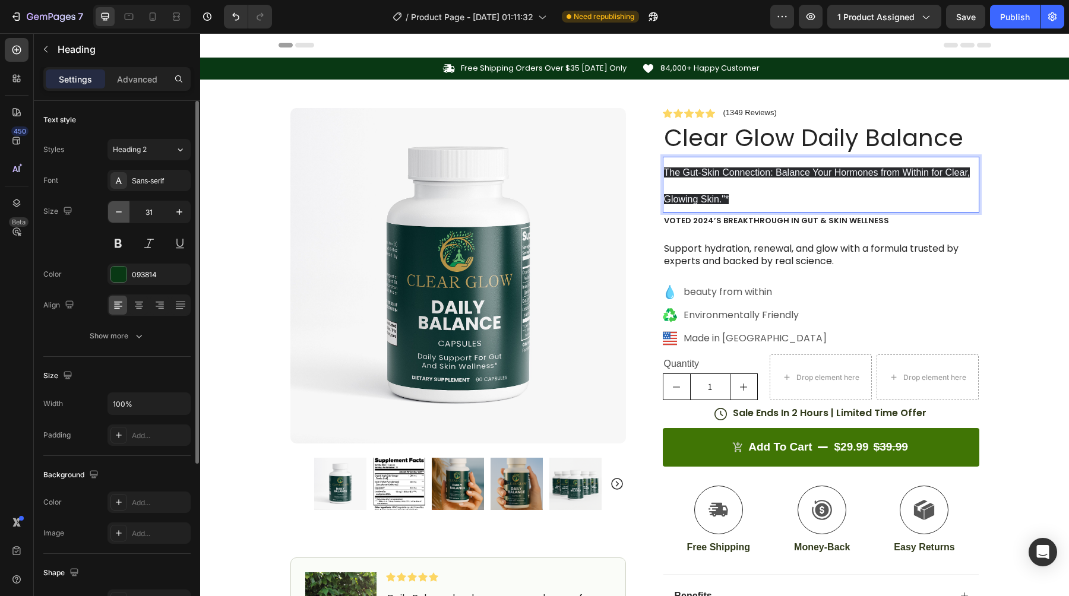
click at [121, 213] on icon "button" at bounding box center [119, 212] width 12 height 12
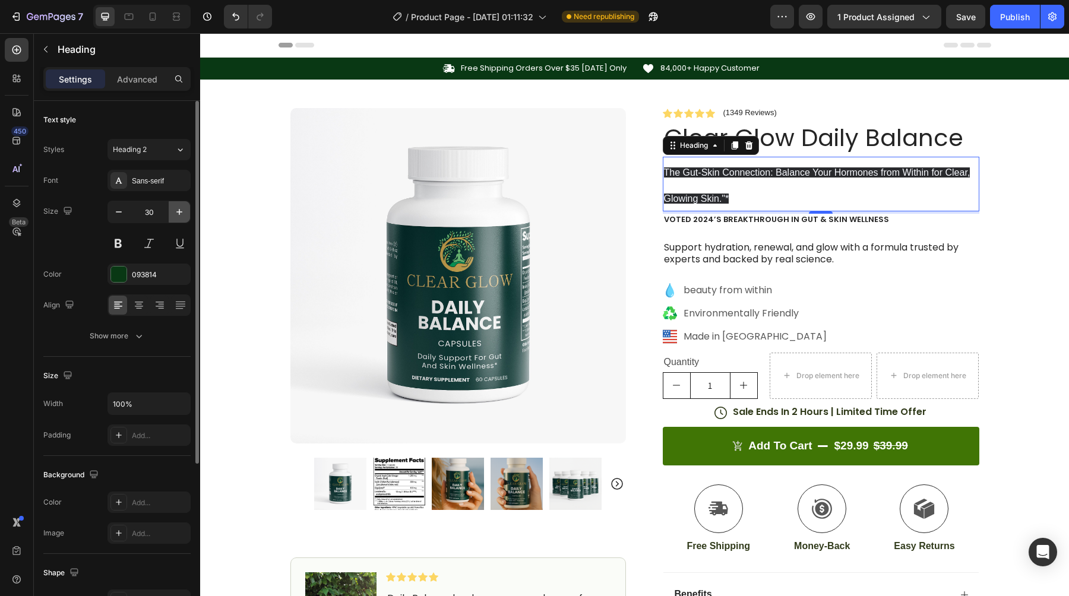
click at [179, 218] on button "button" at bounding box center [179, 211] width 21 height 21
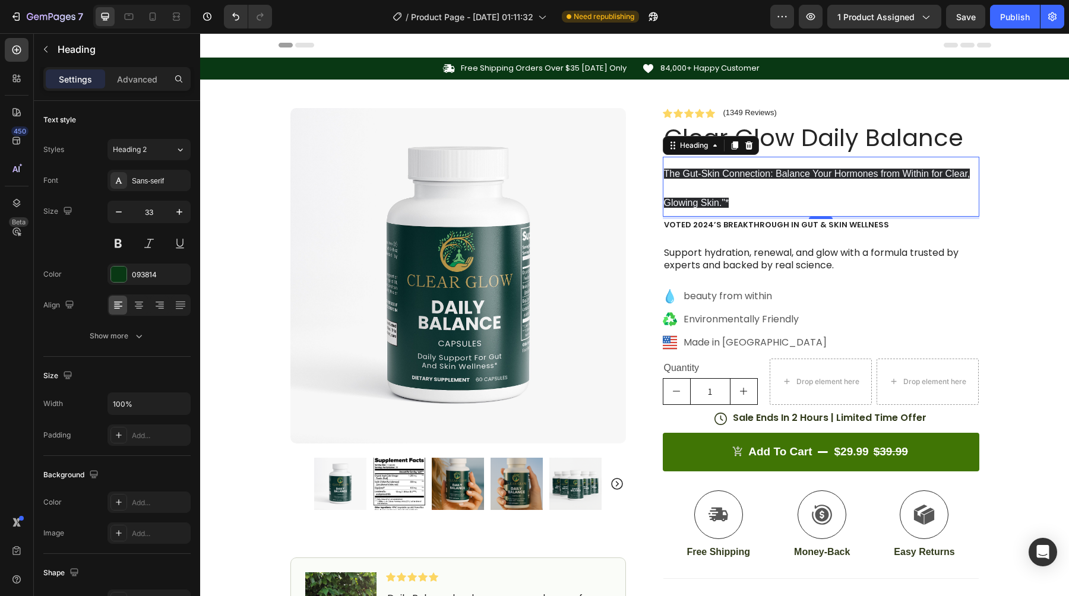
click at [751, 198] on p "The Gut-Skin Connection: Balance Your Hormones from Within for Clear, Glowing S…" at bounding box center [821, 187] width 314 height 58
click at [730, 205] on p "The Gut-Skin Connection: Balance Your Hormones from Within for Clear, Glowing S…" at bounding box center [821, 187] width 314 height 58
click at [663, 199] on h2 "The Gut-Skin Connection: Balance Your Hormones from Within for Clear, Glowing S…" at bounding box center [821, 187] width 316 height 61
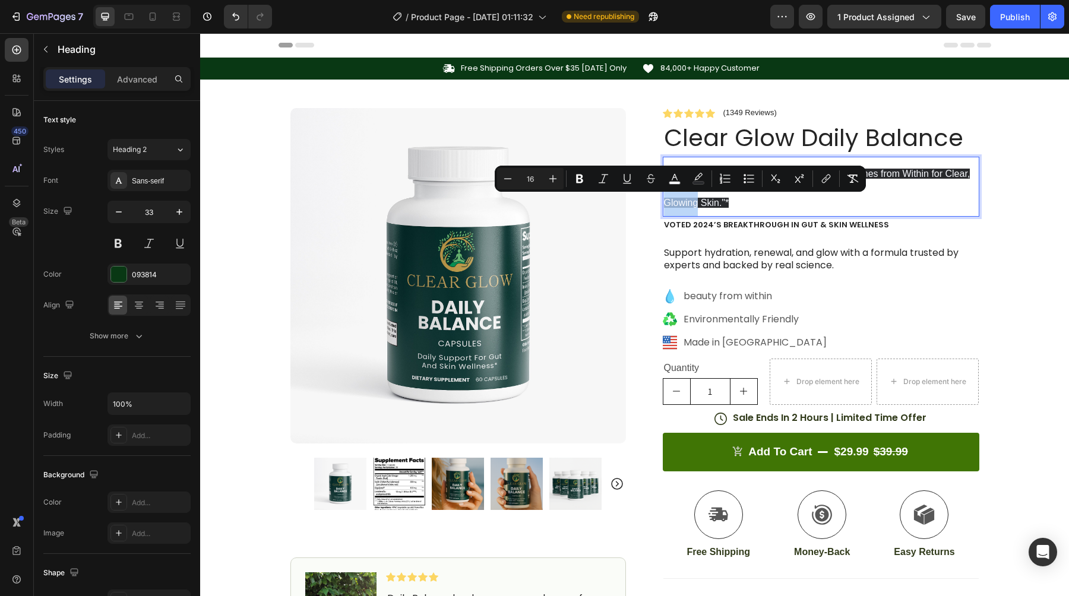
click at [666, 201] on span "The Gut-Skin Connection: Balance Your Hormones from Within for Clear, Glowing S…" at bounding box center [817, 188] width 306 height 39
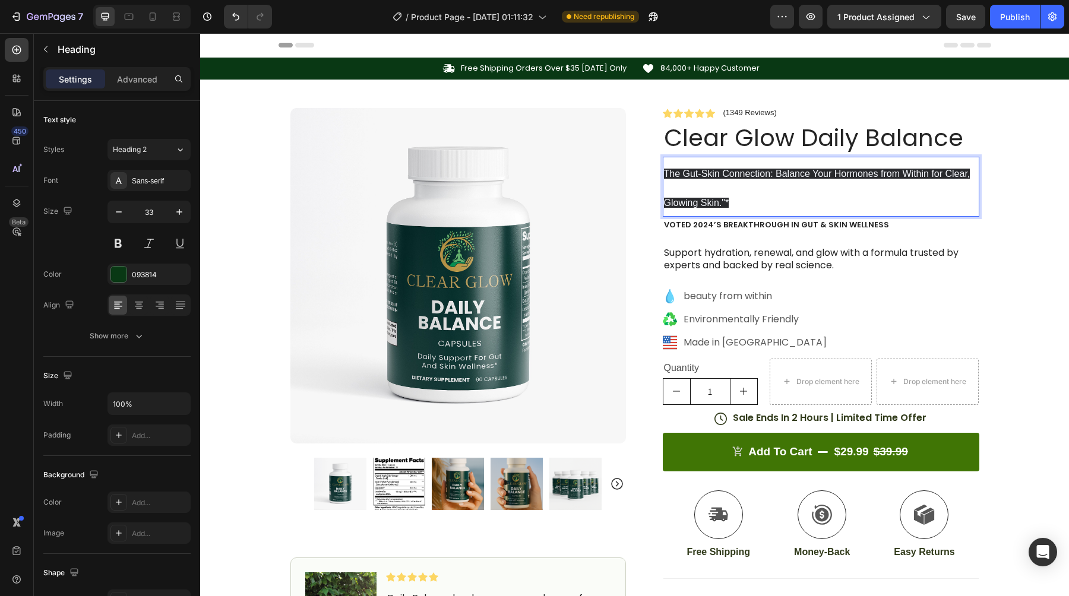
click at [775, 198] on p "The Gut-Skin Connection: Balance Your Hormones from Within for Clear, Glowing S…" at bounding box center [821, 187] width 314 height 58
click at [116, 207] on icon "button" at bounding box center [119, 212] width 12 height 12
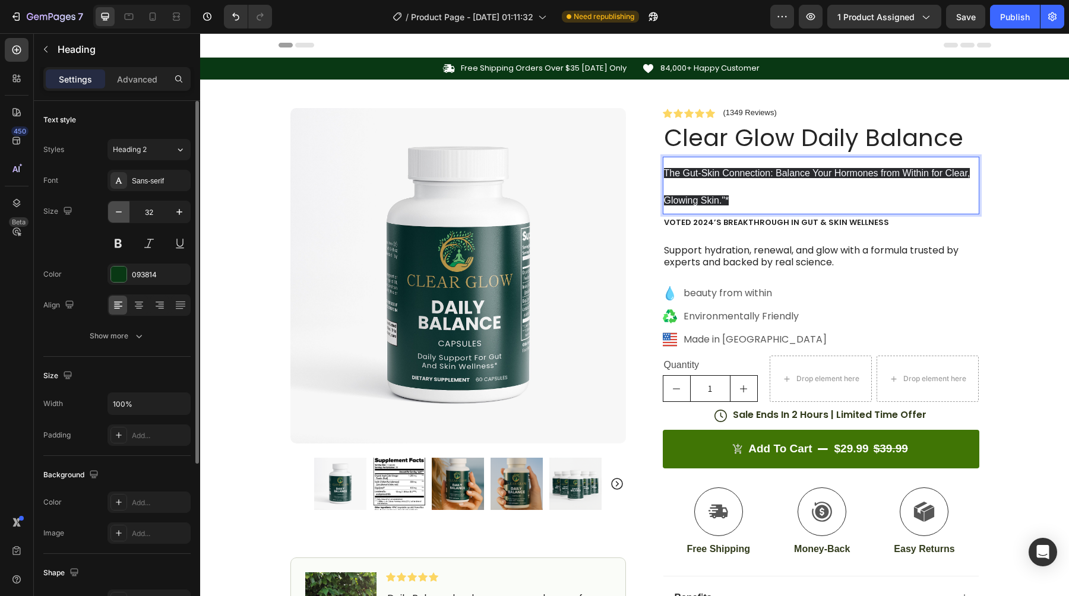
click at [116, 207] on icon "button" at bounding box center [119, 212] width 12 height 12
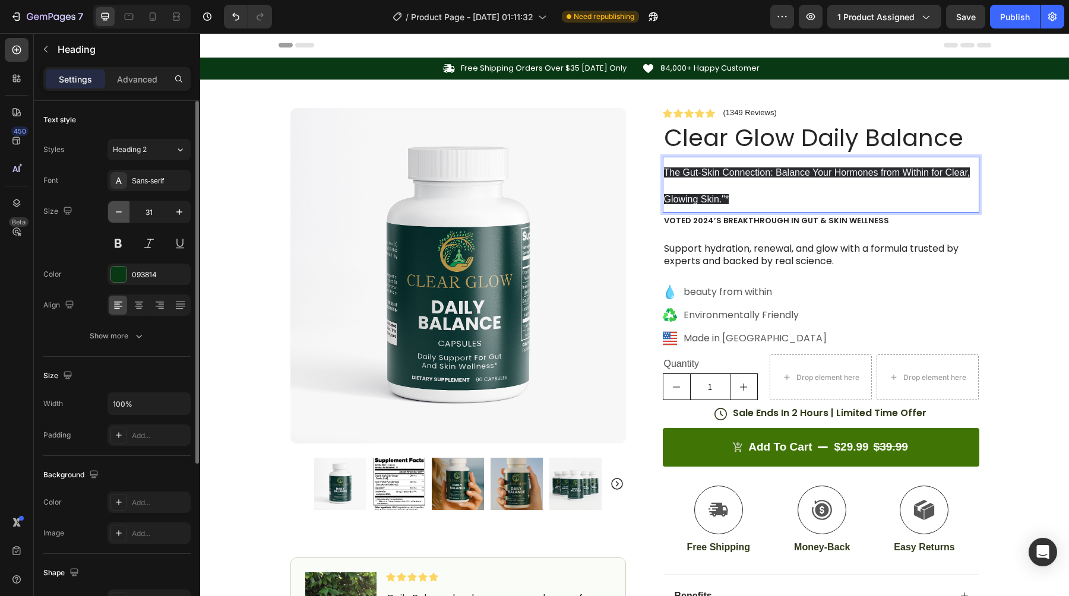
click at [116, 207] on icon "button" at bounding box center [119, 212] width 12 height 12
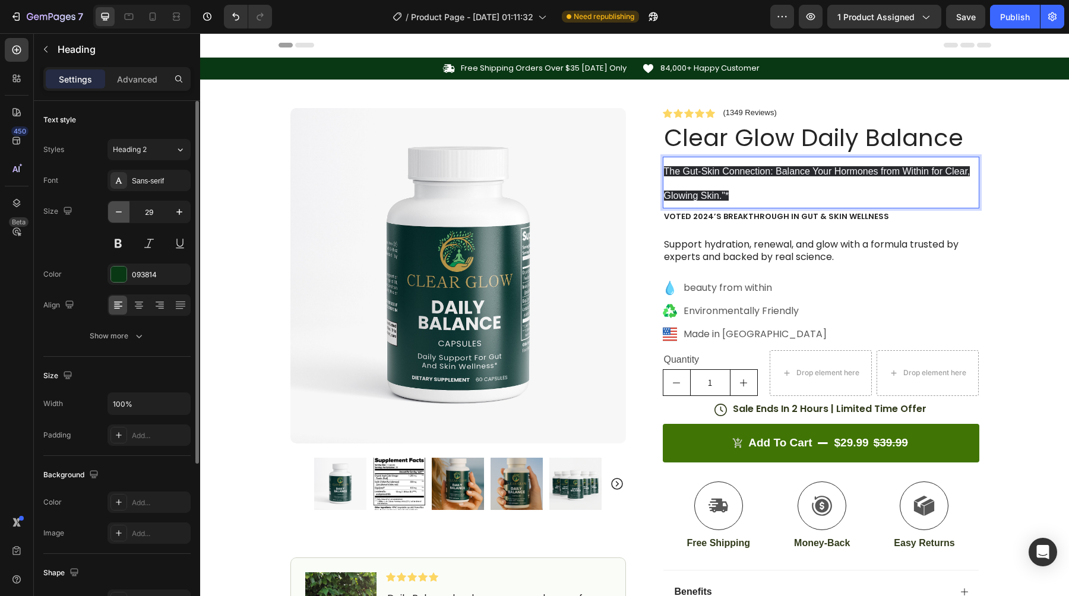
click at [116, 207] on icon "button" at bounding box center [119, 212] width 12 height 12
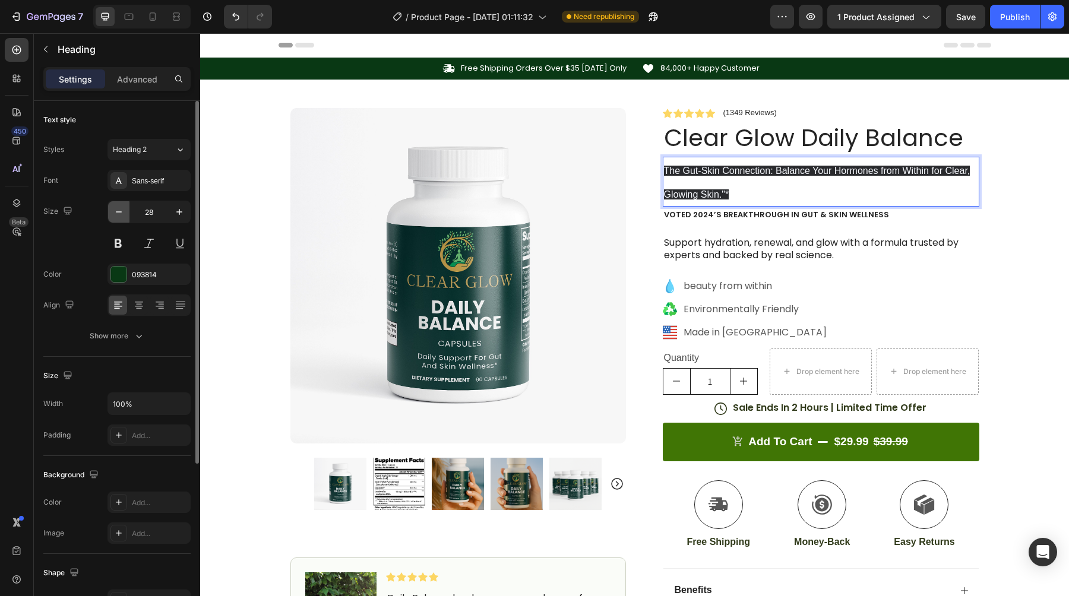
click at [116, 207] on icon "button" at bounding box center [119, 212] width 12 height 12
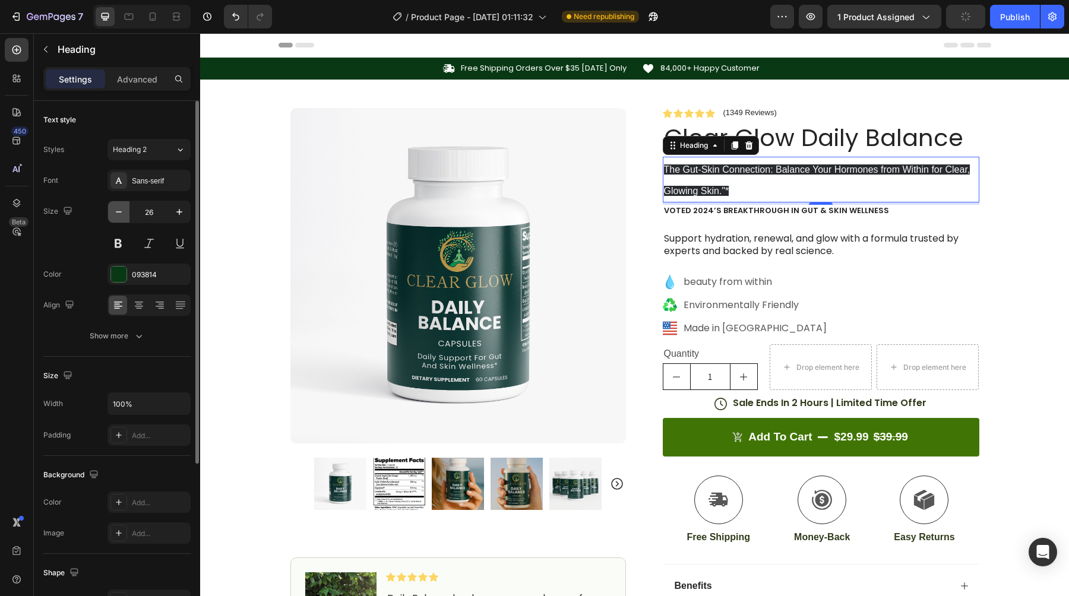
click at [116, 207] on icon "button" at bounding box center [119, 212] width 12 height 12
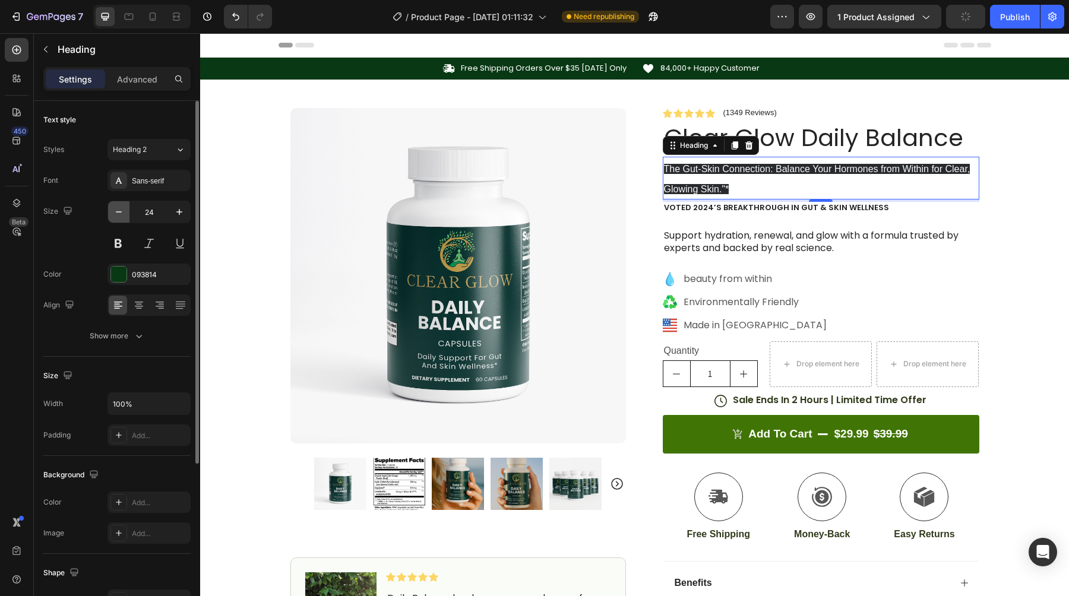
click at [116, 207] on icon "button" at bounding box center [119, 212] width 12 height 12
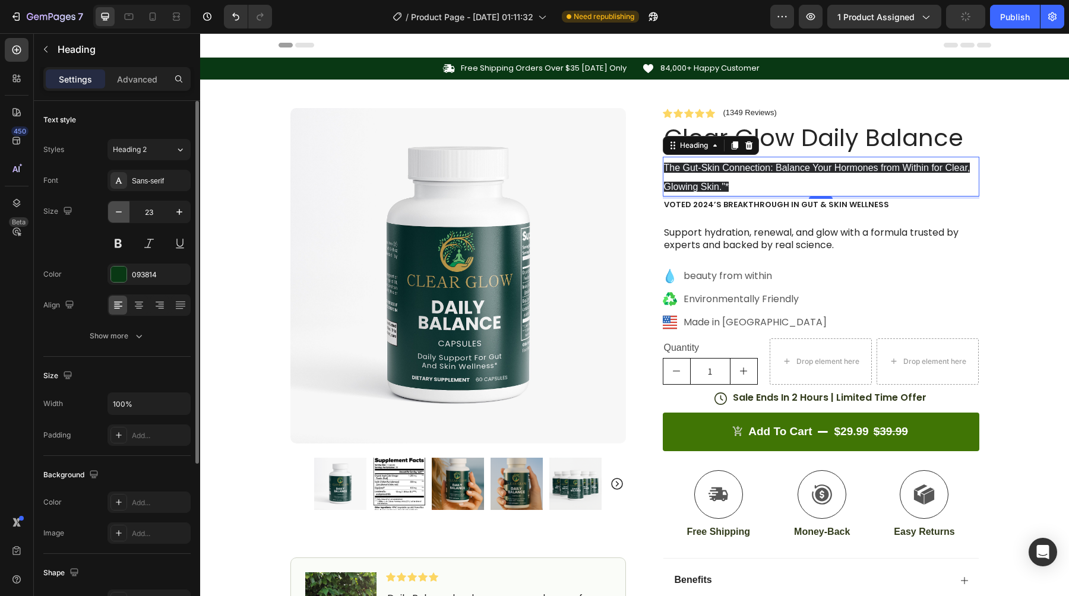
click at [116, 207] on icon "button" at bounding box center [119, 212] width 12 height 12
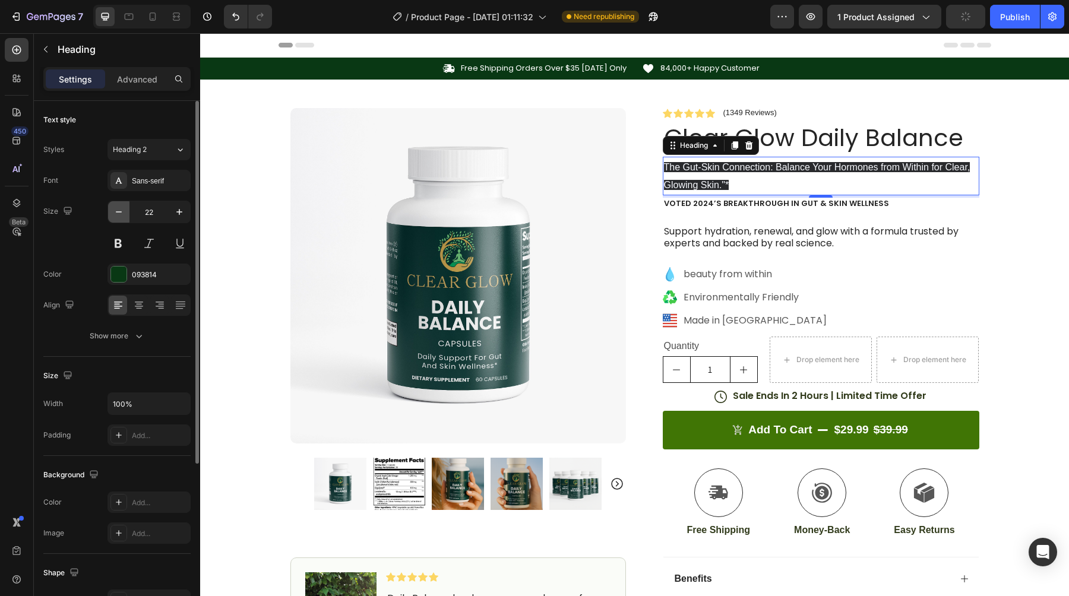
click at [116, 207] on icon "button" at bounding box center [119, 212] width 12 height 12
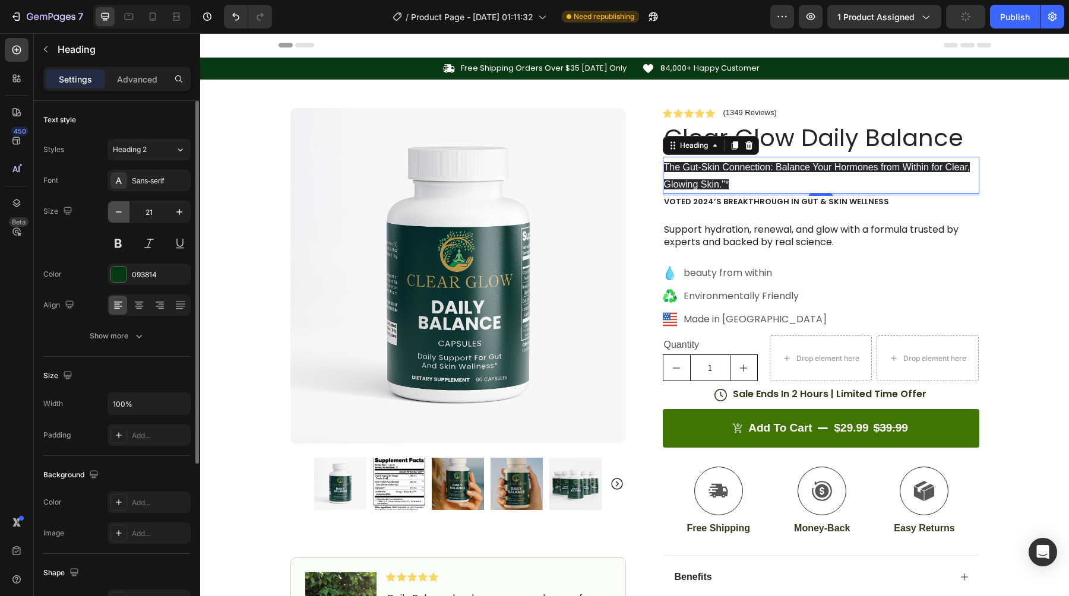
click at [116, 207] on icon "button" at bounding box center [119, 212] width 12 height 12
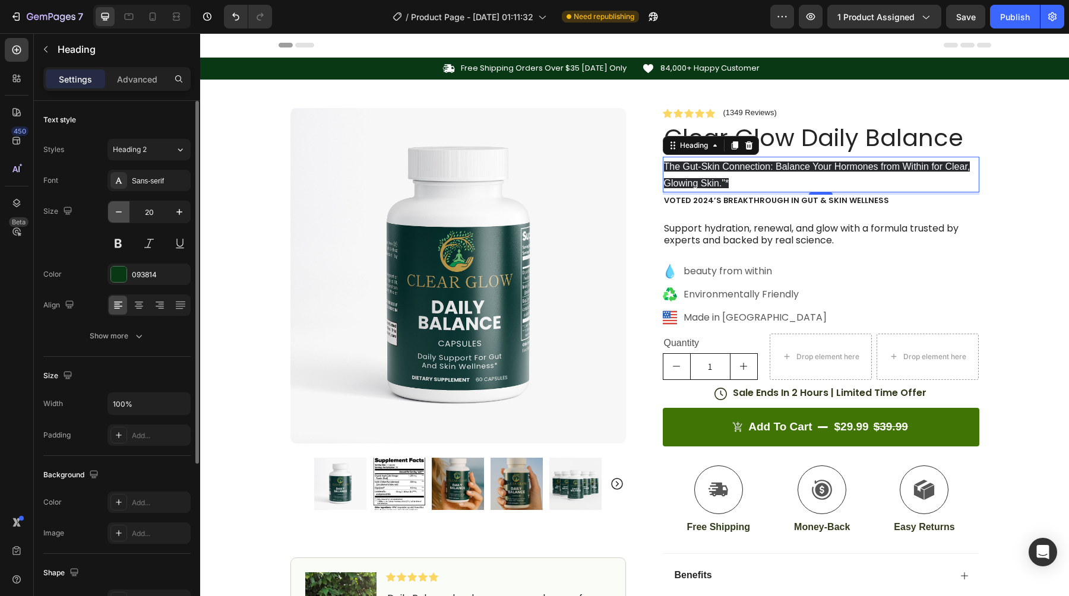
click at [116, 207] on icon "button" at bounding box center [119, 212] width 12 height 12
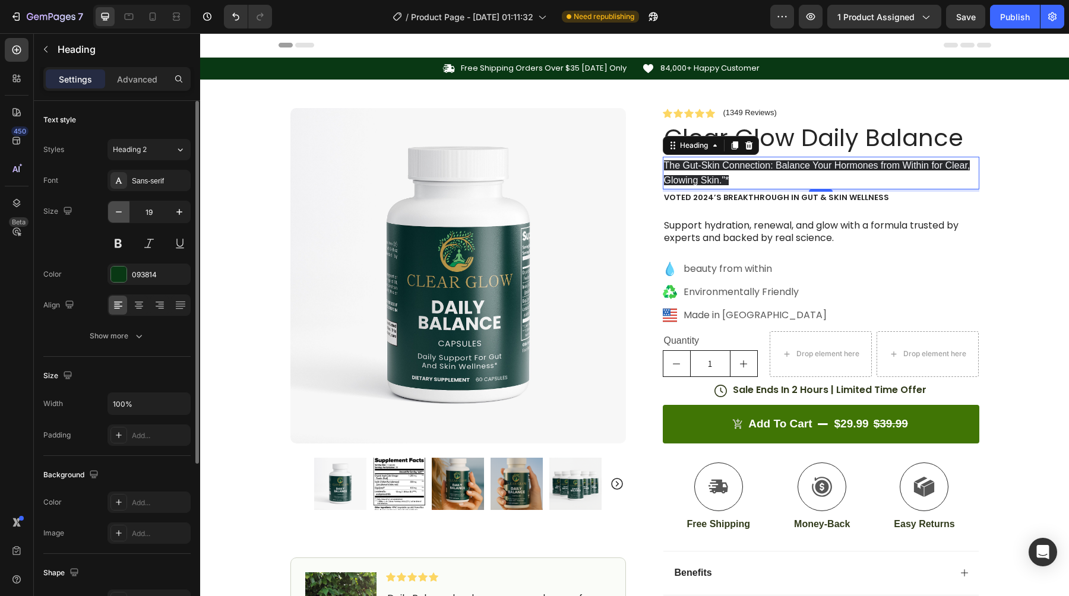
click at [116, 207] on icon "button" at bounding box center [119, 212] width 12 height 12
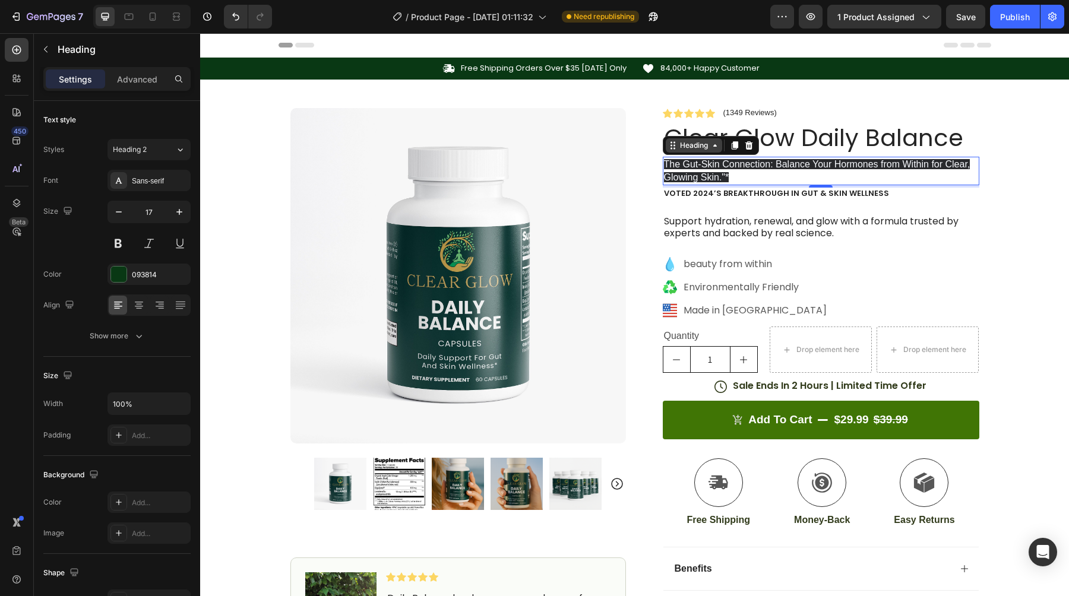
click at [686, 149] on div "Heading" at bounding box center [693, 145] width 33 height 11
click at [717, 178] on span "The Gut-Skin Connection: Balance Your Hormones from Within for Clear, Glowing S…" at bounding box center [817, 170] width 306 height 23
click at [722, 177] on span "The Gut-Skin Connection: Balance Your Hormones from Within for Clear, Glowing S…" at bounding box center [817, 170] width 306 height 23
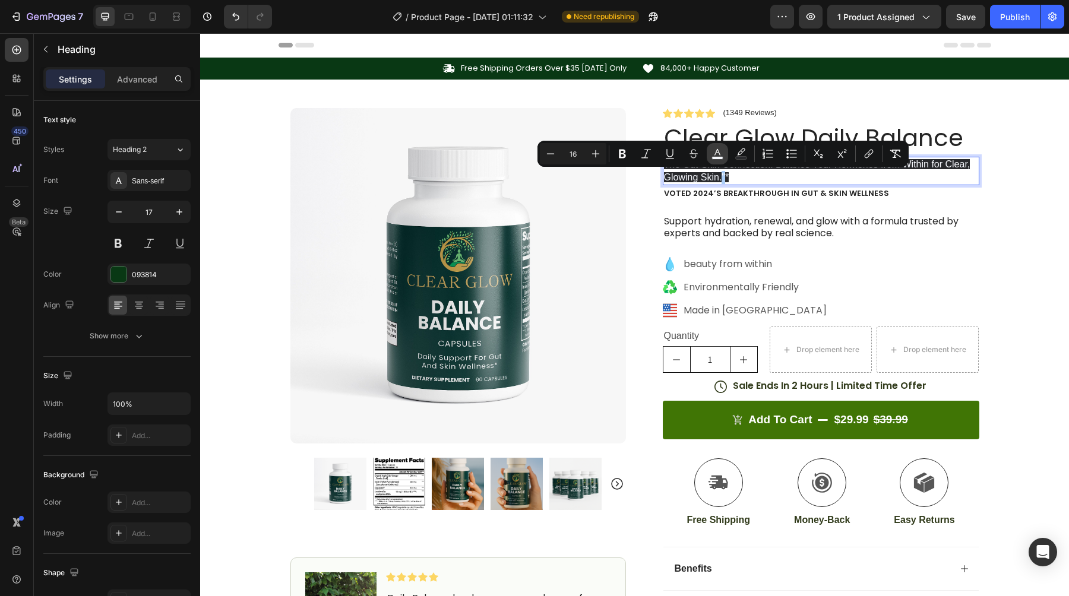
click at [719, 156] on icon "Editor contextual toolbar" at bounding box center [717, 154] width 12 height 12
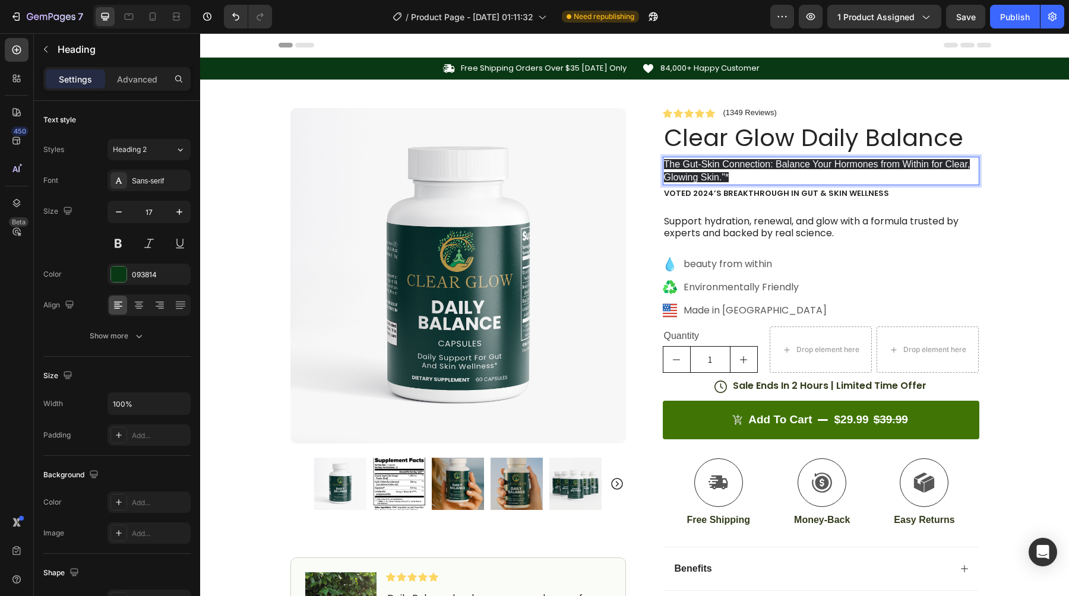
click at [829, 179] on p "The Gut-Skin Connection: Balance Your Hormones from Within for Clear, Glowing S…" at bounding box center [821, 171] width 314 height 26
click at [664, 161] on span "The Gut-Skin Connection: Balance Your Hormones from Within for Clear, Glowing S…" at bounding box center [817, 170] width 306 height 23
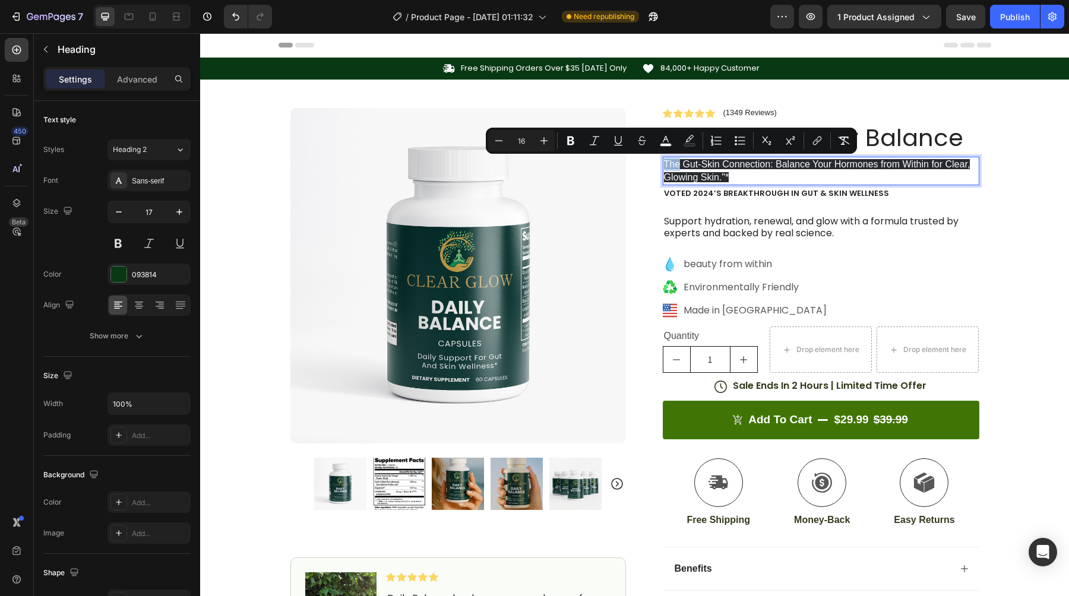
click at [666, 161] on span "The Gut-Skin Connection: Balance Your Hormones from Within for Clear, Glowing S…" at bounding box center [817, 170] width 306 height 23
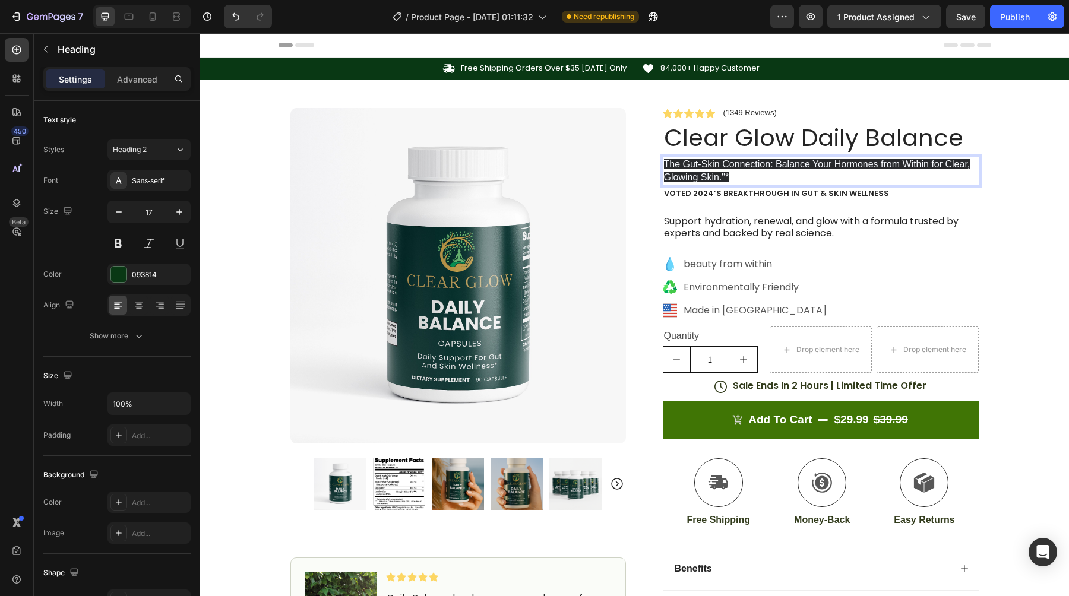
click at [666, 161] on span "The Gut-Skin Connection: Balance Your Hormones from Within for Clear, Glowing S…" at bounding box center [817, 170] width 306 height 23
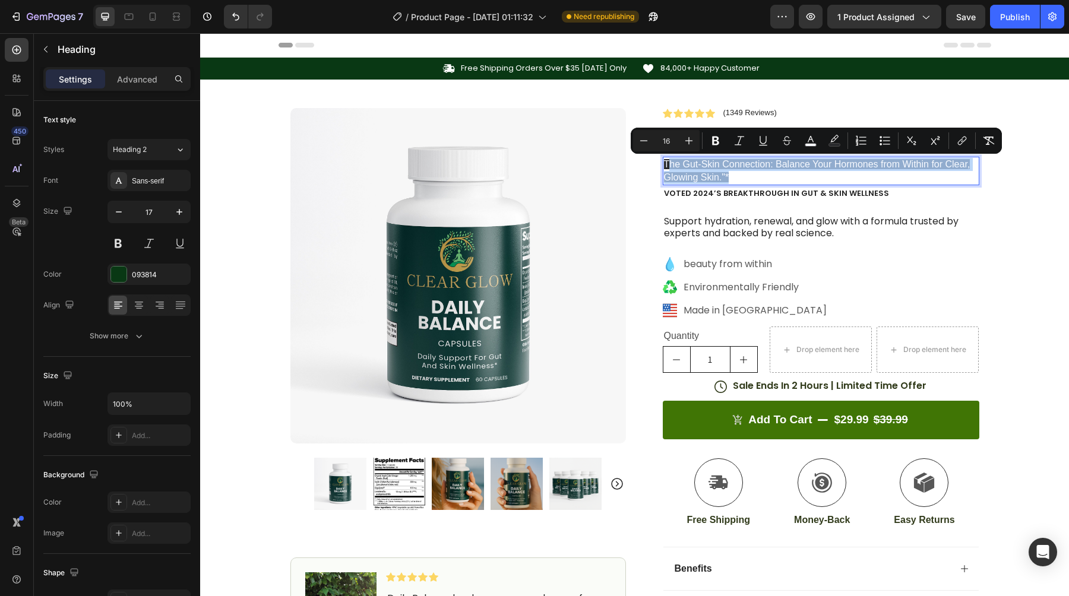
drag, startPoint x: 666, startPoint y: 161, endPoint x: 728, endPoint y: 182, distance: 65.7
click at [728, 182] on p "The Gut-Skin Connection: Balance Your Hormones from Within for Clear, Glowing S…" at bounding box center [821, 171] width 314 height 26
click at [716, 144] on icon "Editor contextual toolbar" at bounding box center [715, 141] width 7 height 9
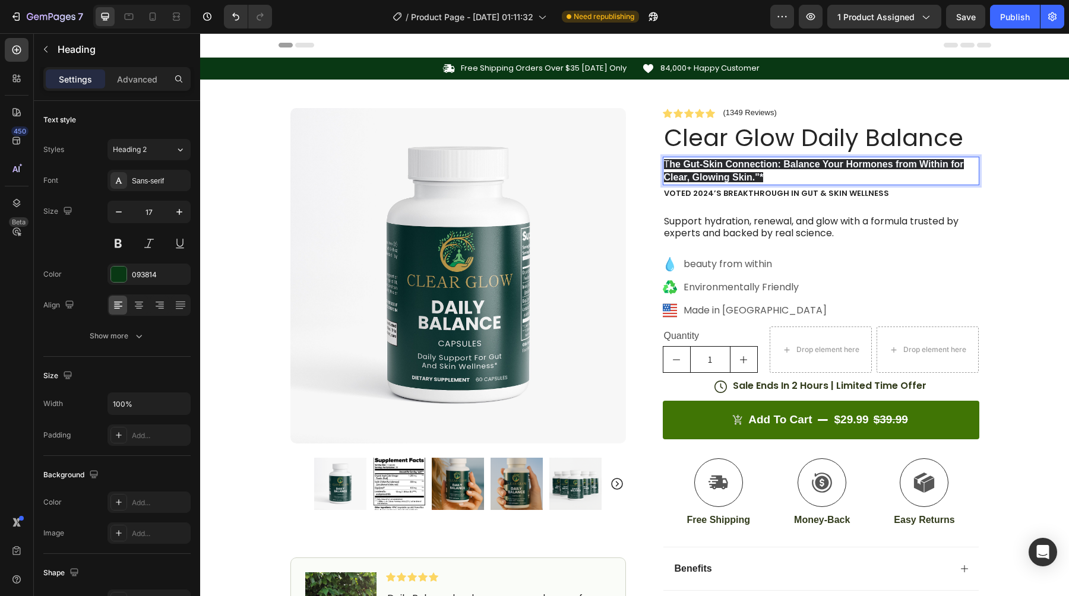
click at [787, 178] on p "T he Gut-Skin Connection: Balance Your Hormones from Within for Clear, Glowing …" at bounding box center [821, 171] width 314 height 26
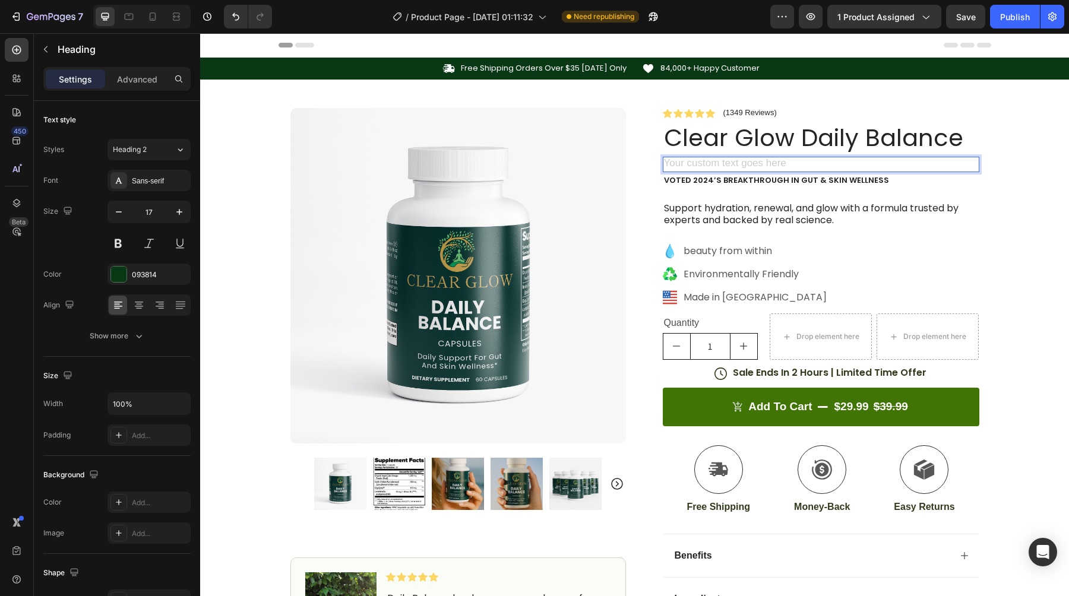
click at [695, 163] on h2 "Rich Text Editor. Editing area: main" at bounding box center [821, 164] width 316 height 15
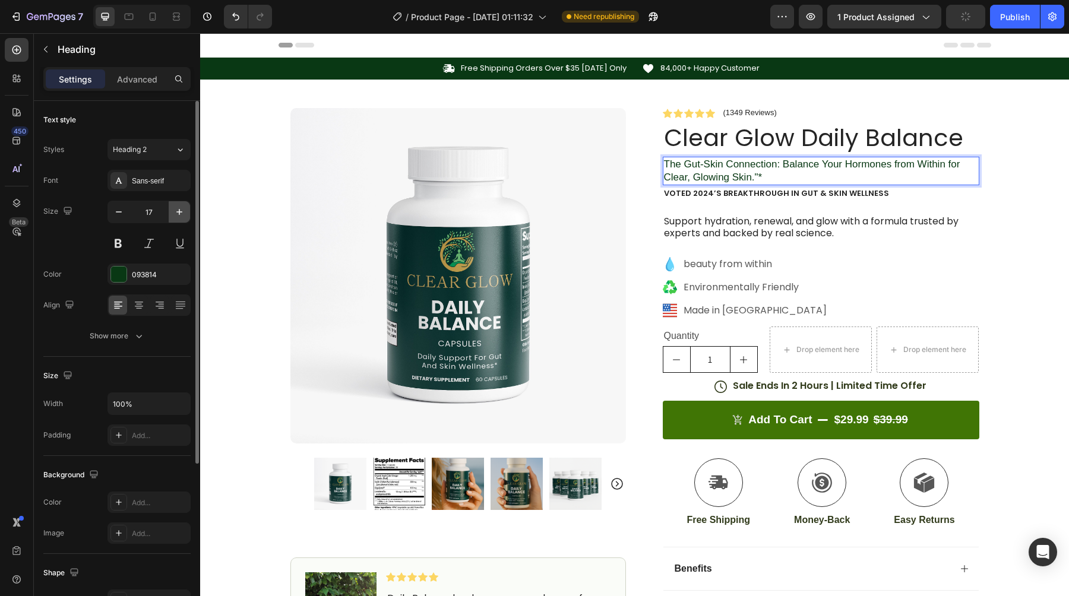
click at [180, 210] on icon "button" at bounding box center [179, 212] width 12 height 12
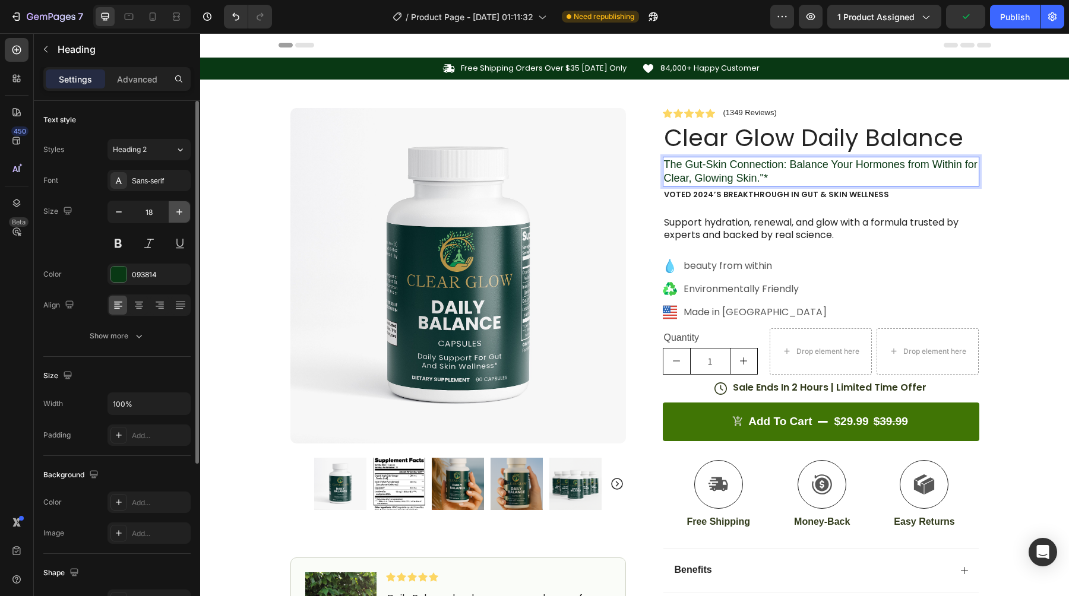
click at [180, 210] on icon "button" at bounding box center [179, 212] width 12 height 12
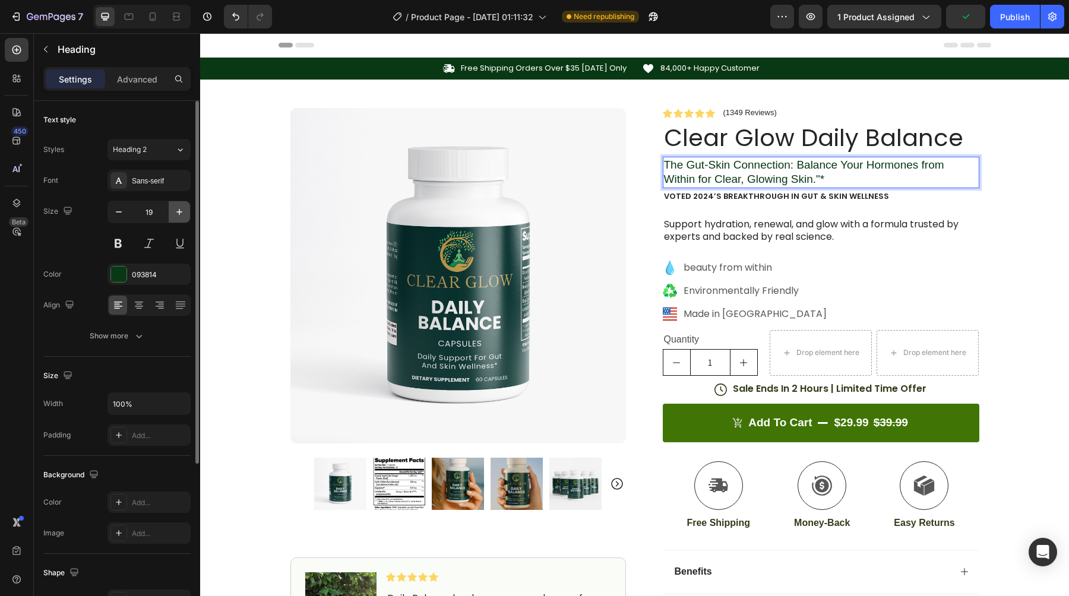
type input "20"
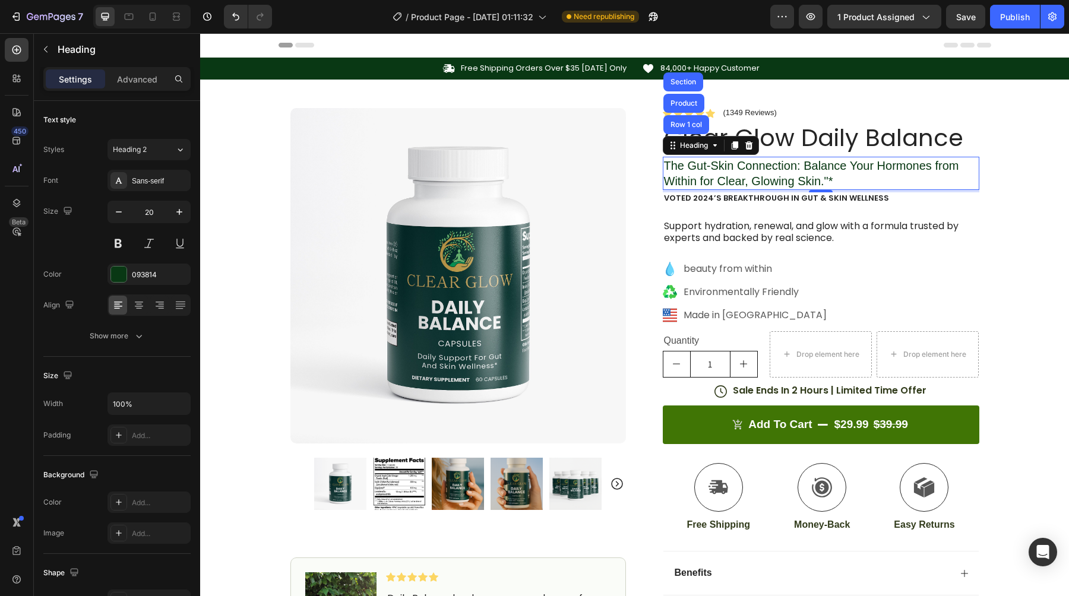
click at [667, 166] on p "The Gut-Skin Connection: Balance Your Hormones from Within for Clear, Glowing S…" at bounding box center [821, 173] width 314 height 31
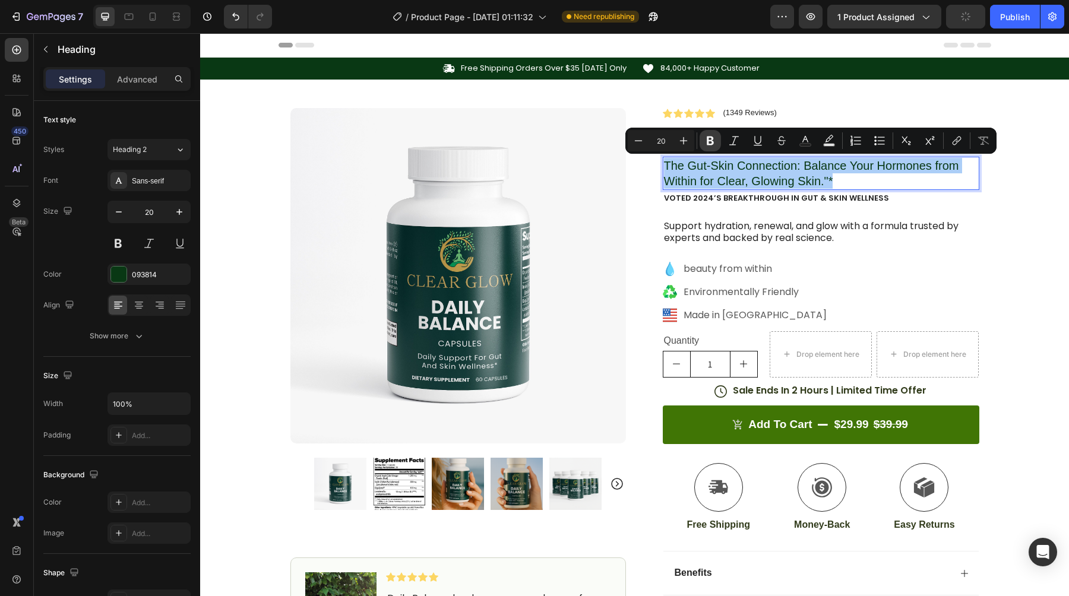
click at [717, 140] on button "Bold" at bounding box center [709, 140] width 21 height 21
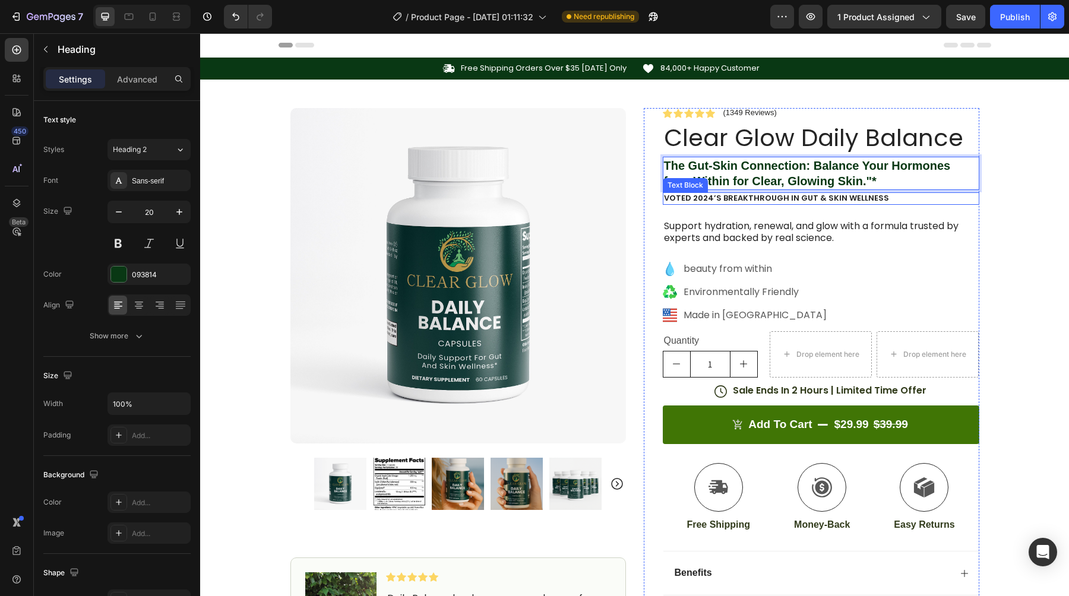
click at [935, 201] on p "Voted 2024’s Breakthrough in Gut & Skin Wellness" at bounding box center [821, 199] width 314 height 10
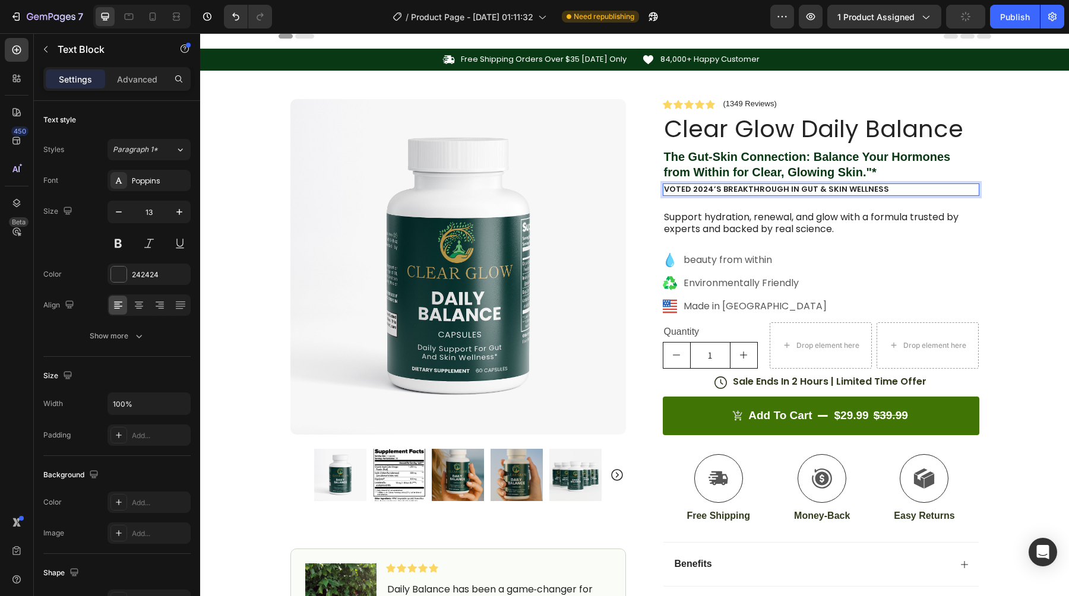
scroll to position [10, 0]
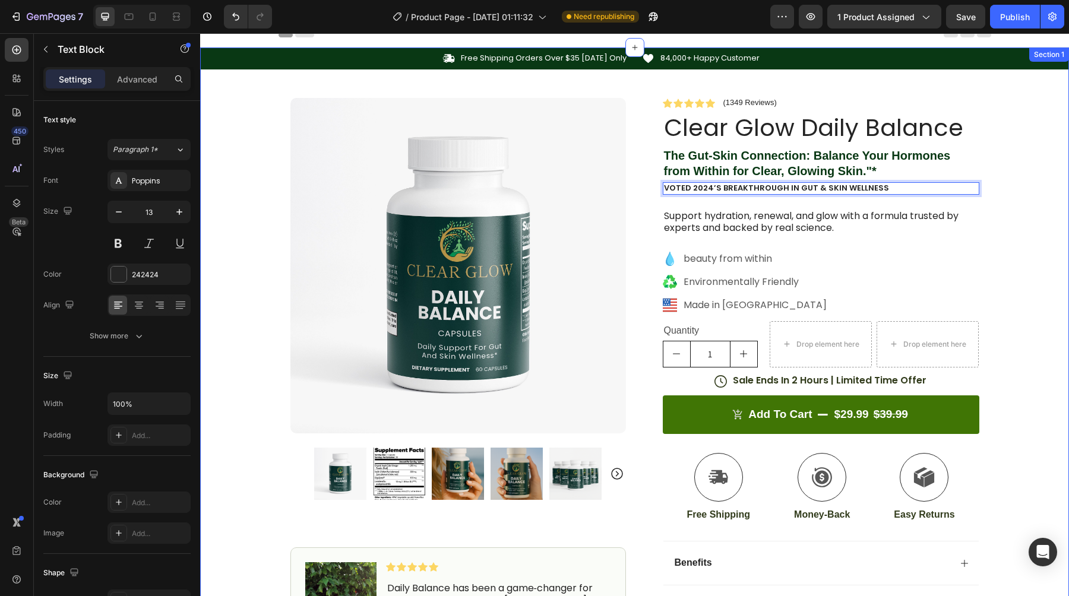
click at [1026, 163] on div "Icon Free Shipping Orders Over $35 [DATE] Only Text Block Row Icon 84,000+ Happ…" at bounding box center [634, 408] width 869 height 722
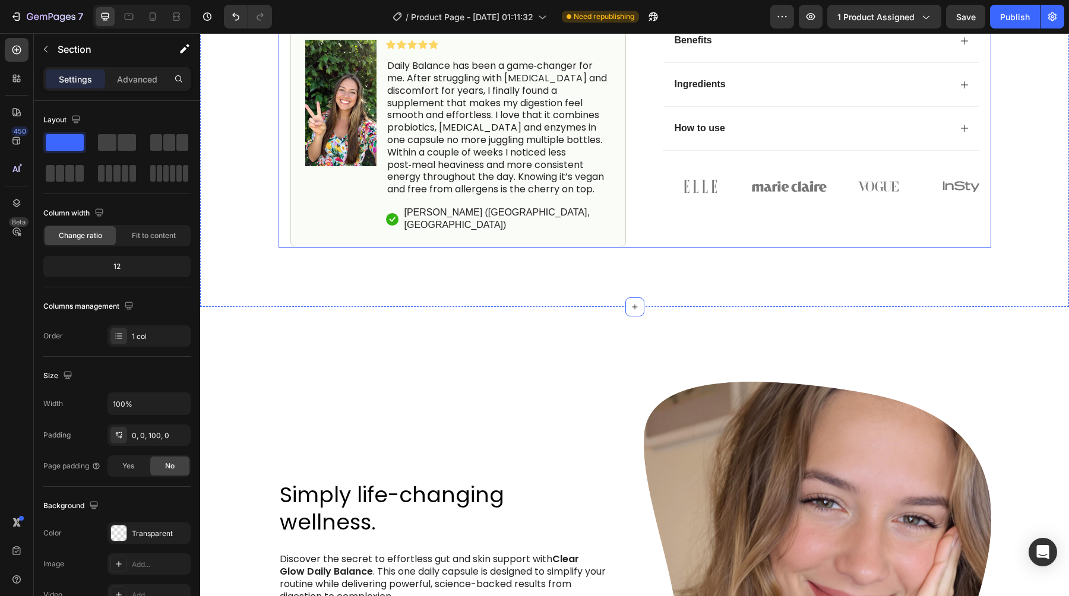
scroll to position [0, 0]
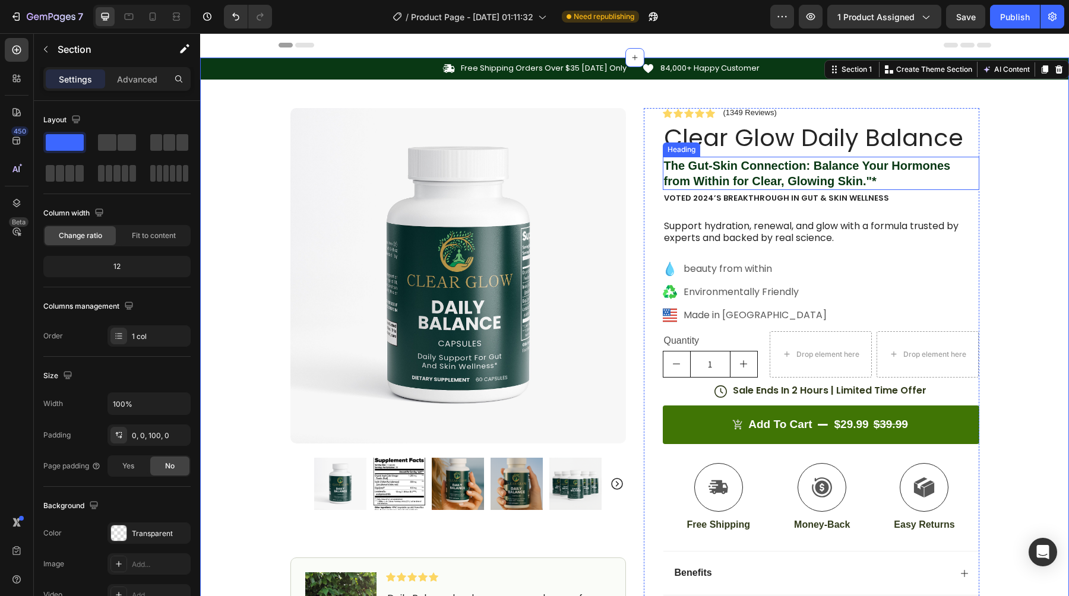
click at [810, 169] on strong "The Gut-Skin Connection: Balance Your Hormones from Within for Clear, Glowing S…" at bounding box center [807, 173] width 287 height 28
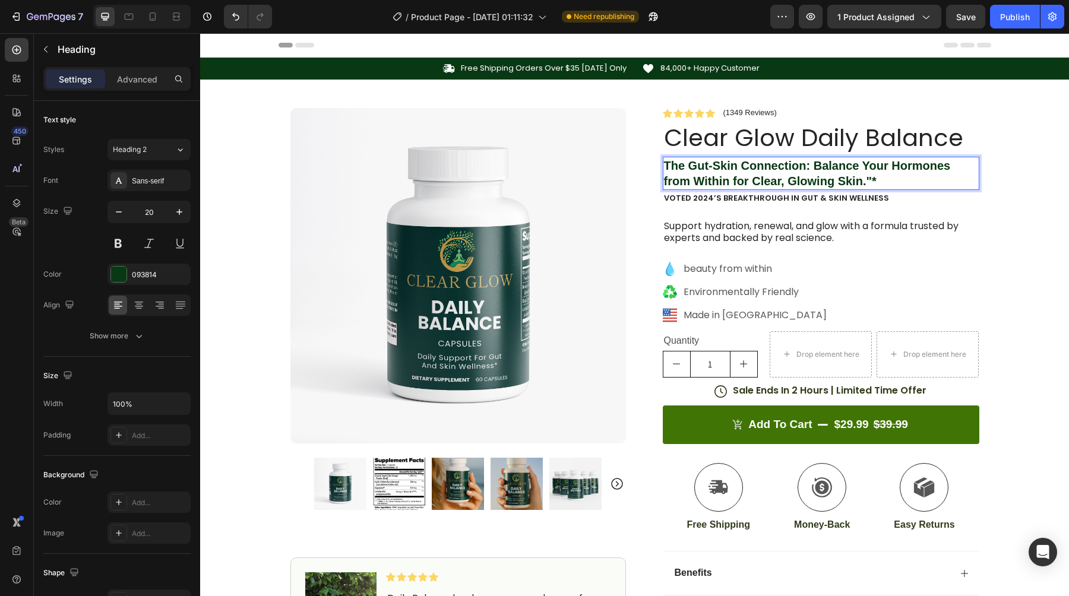
click at [808, 164] on strong "The Gut-Skin Connection: Balance Your Hormones from Within for Clear, Glowing S…" at bounding box center [807, 173] width 287 height 28
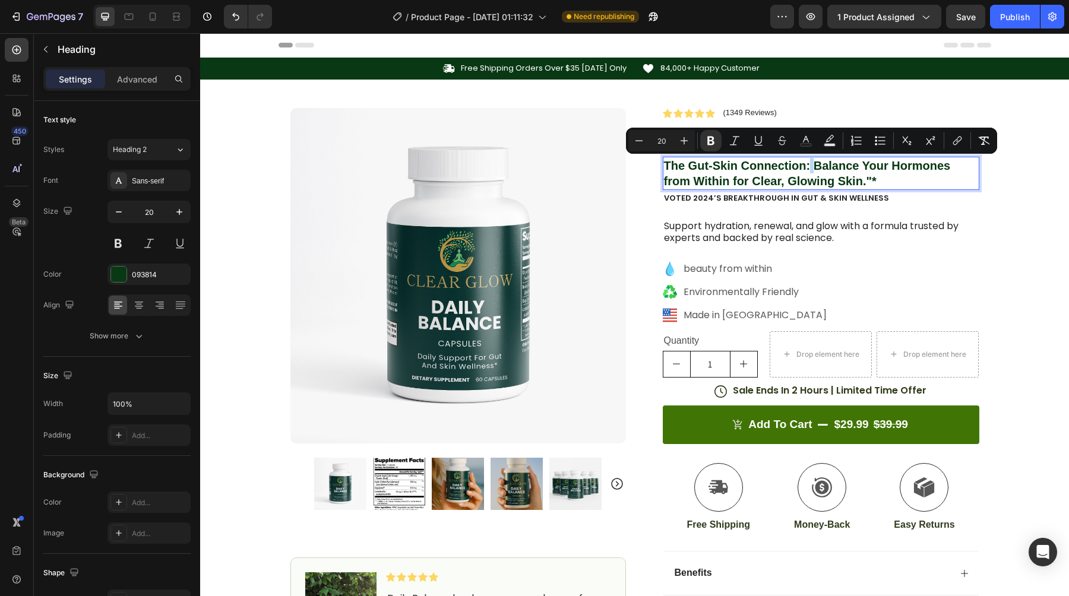
click at [809, 164] on strong "The Gut-Skin Connection: Balance Your Hormones from Within for Clear, Glowing S…" at bounding box center [807, 173] width 287 height 28
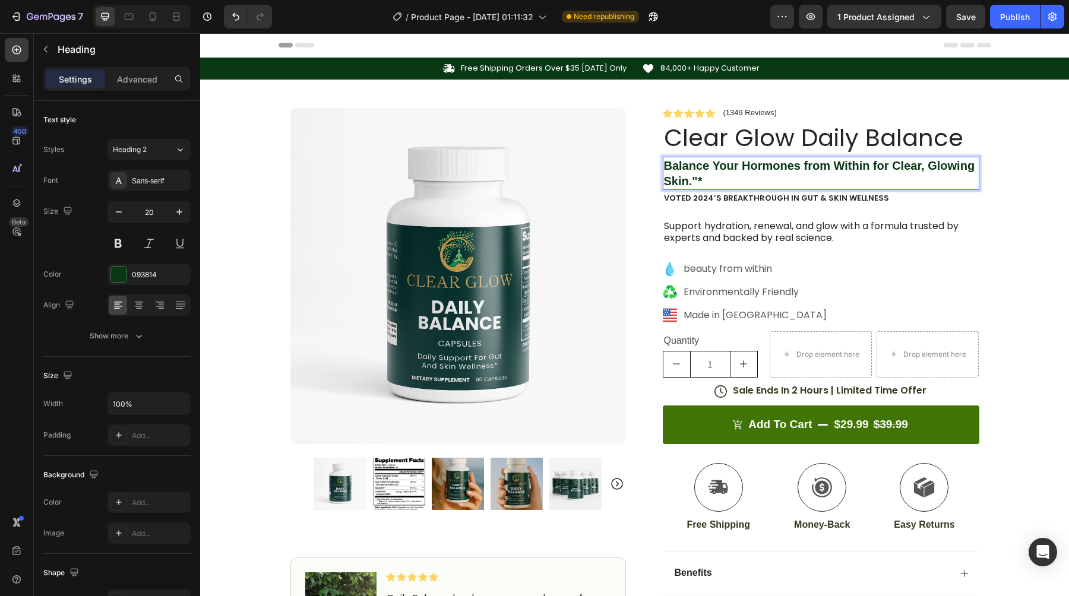
click at [696, 179] on strong "Balance Your Hormones from Within for Clear, Glowing Skin."*" at bounding box center [819, 173] width 311 height 28
click at [747, 200] on p "Voted 2024’s Breakthrough in Gut & Skin Wellness" at bounding box center [821, 199] width 314 height 10
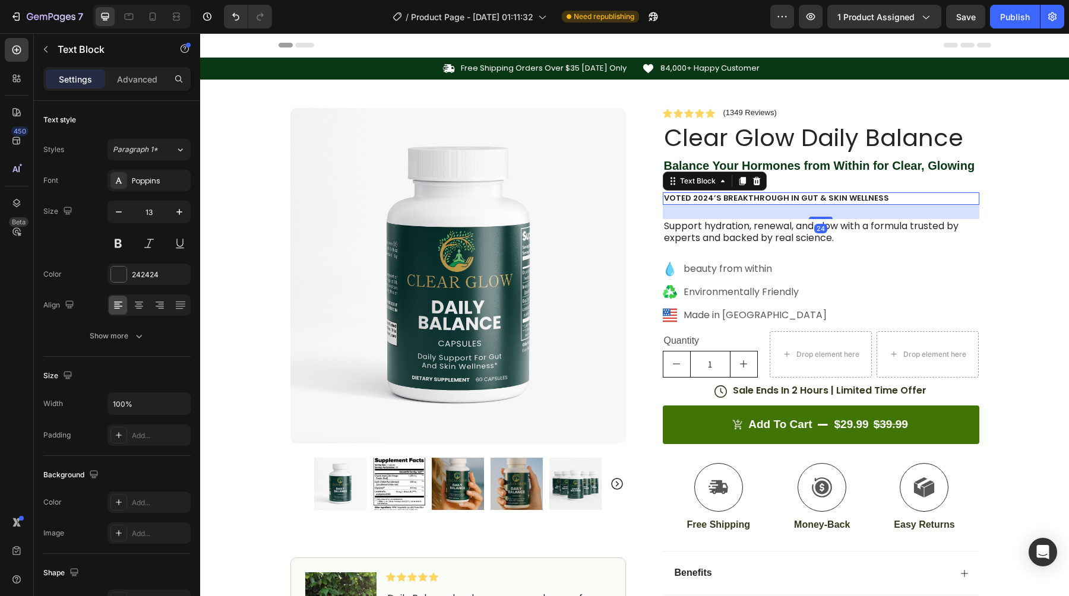
click at [747, 199] on p "Voted 2024’s Breakthrough in Gut & Skin Wellness" at bounding box center [821, 199] width 314 height 10
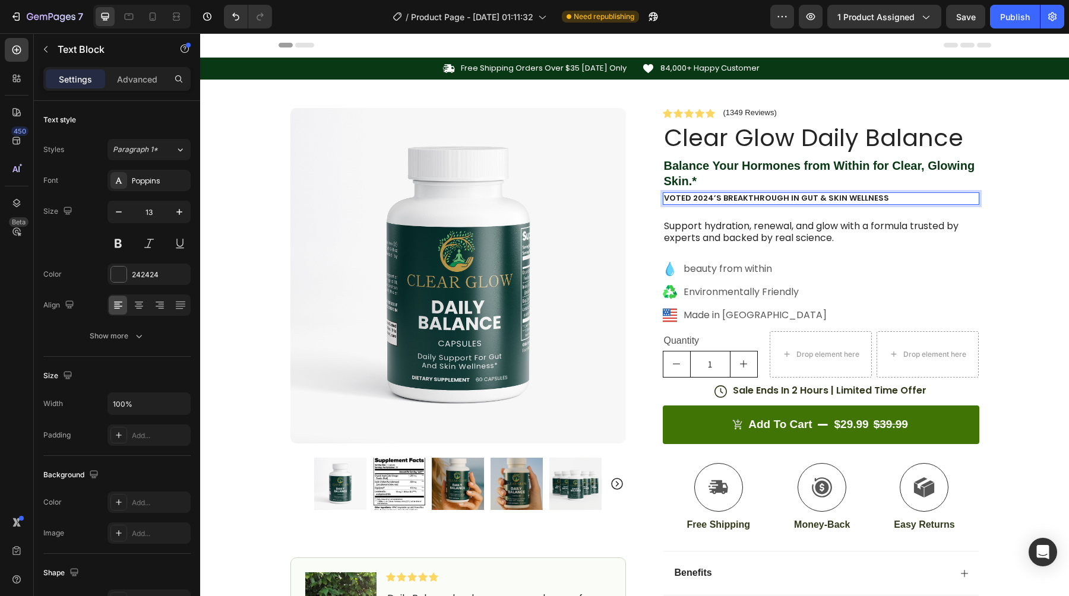
click at [880, 200] on p "Voted 2024’s Breakthrough in Gut & Skin Wellness" at bounding box center [821, 199] width 314 height 10
click at [717, 196] on div "Rich Text Editor. Editing area: main" at bounding box center [821, 198] width 316 height 12
click at [1003, 312] on div "Icon Free Shipping Orders Over $35 [DATE] Only Text Block Row Icon 84,000+ Happ…" at bounding box center [634, 419] width 869 height 722
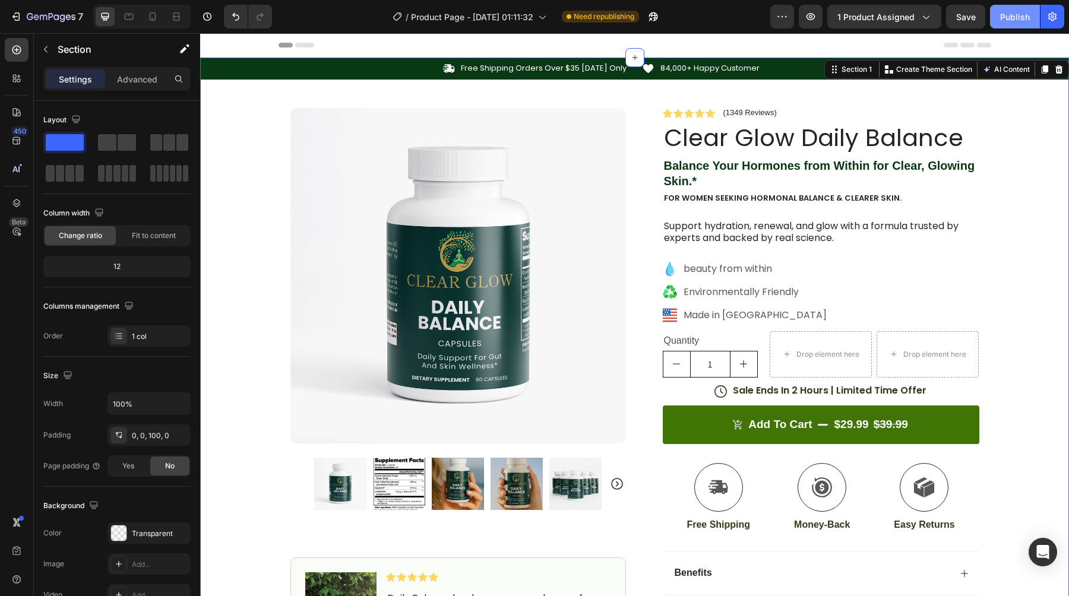
click at [1021, 20] on div "Publish" at bounding box center [1015, 17] width 30 height 12
